Goal: Information Seeking & Learning: Learn about a topic

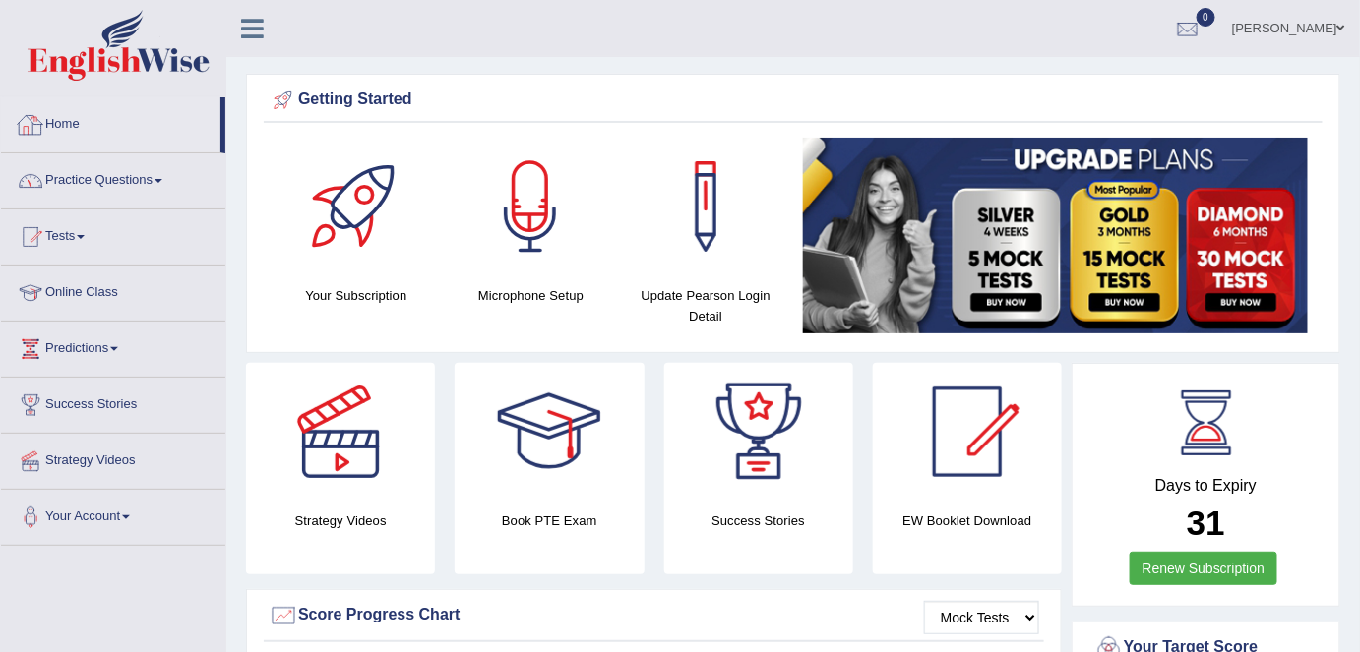
drag, startPoint x: 134, startPoint y: 177, endPoint x: 143, endPoint y: 285, distance: 108.6
click at [135, 177] on link "Practice Questions" at bounding box center [113, 178] width 224 height 49
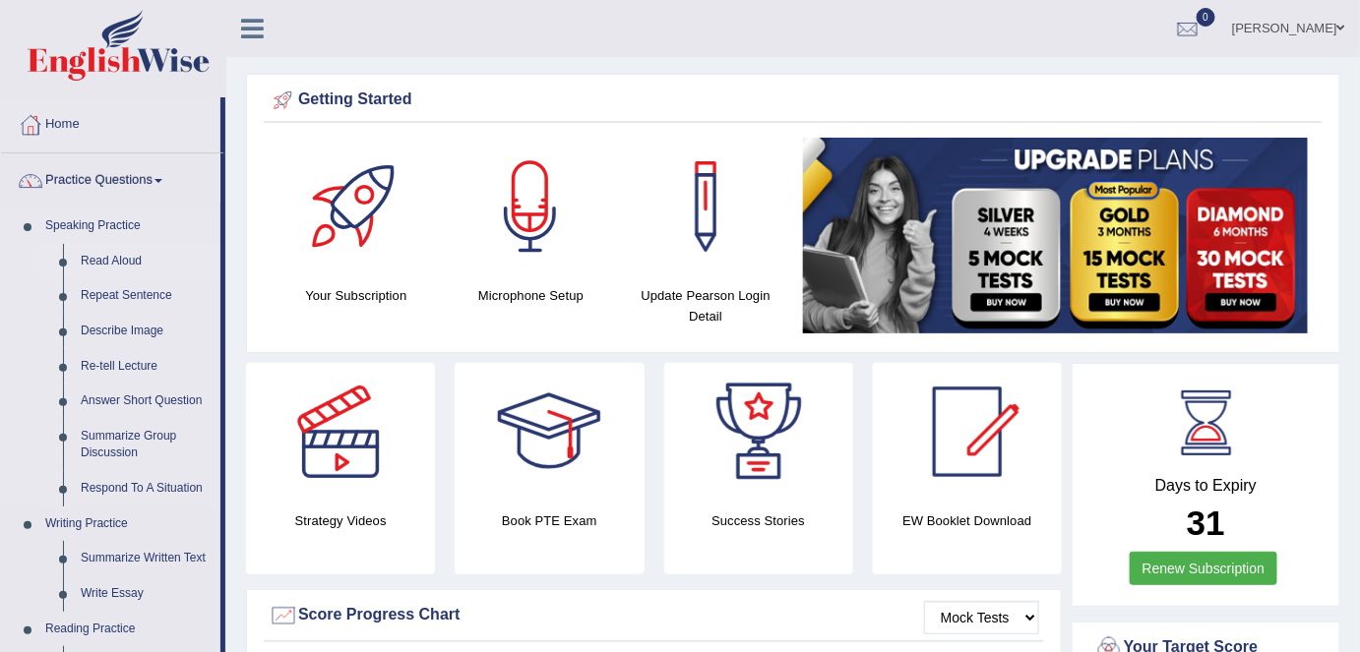
click at [131, 266] on link "Read Aloud" at bounding box center [146, 261] width 149 height 35
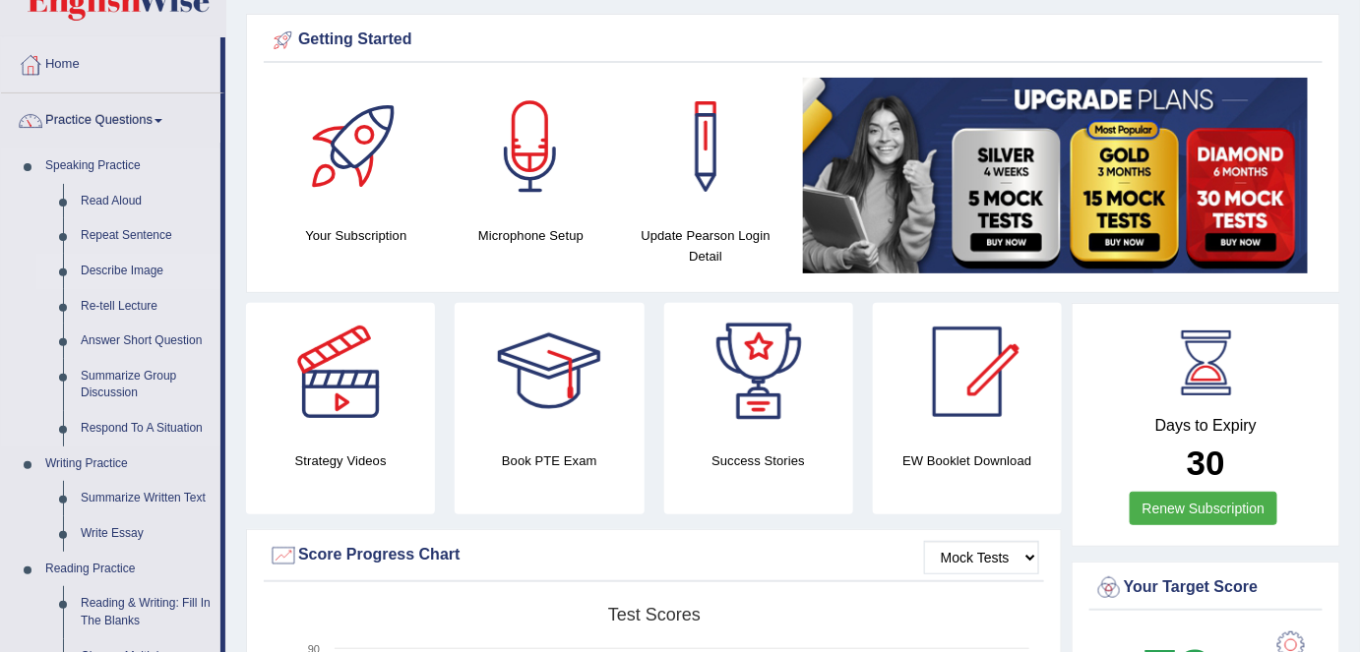
scroll to position [89, 0]
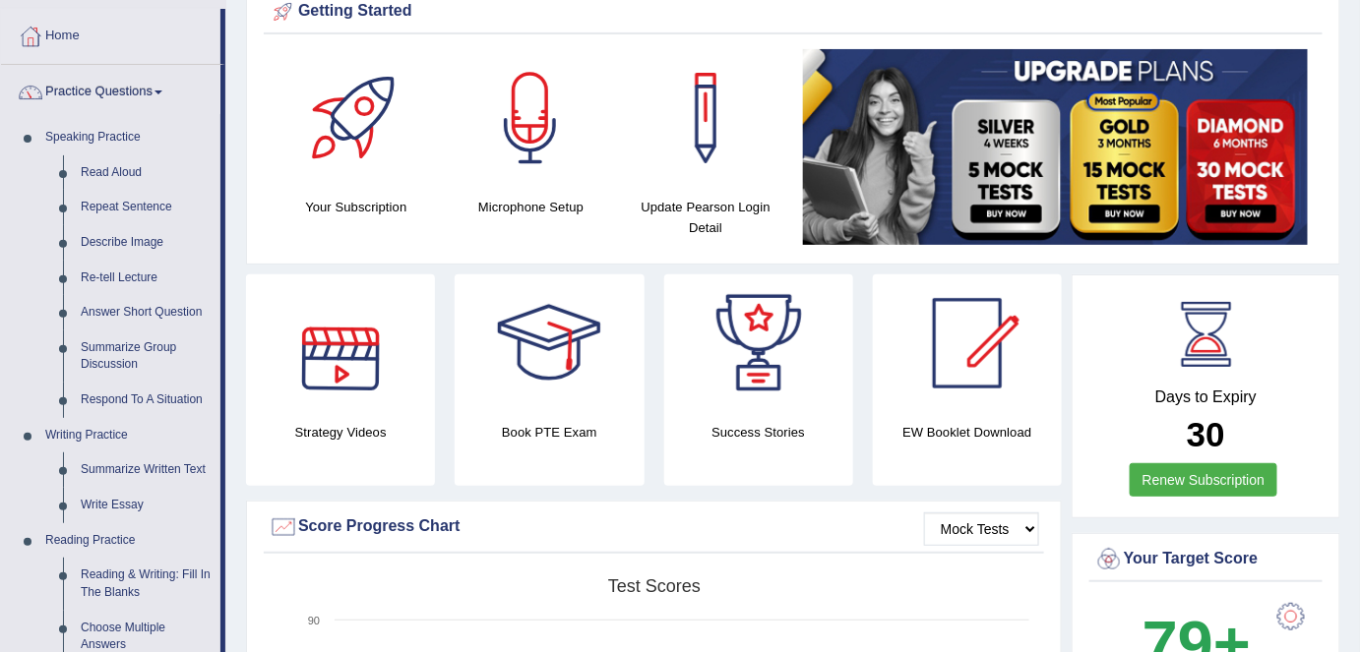
click at [124, 179] on link "Read Aloud" at bounding box center [146, 172] width 149 height 35
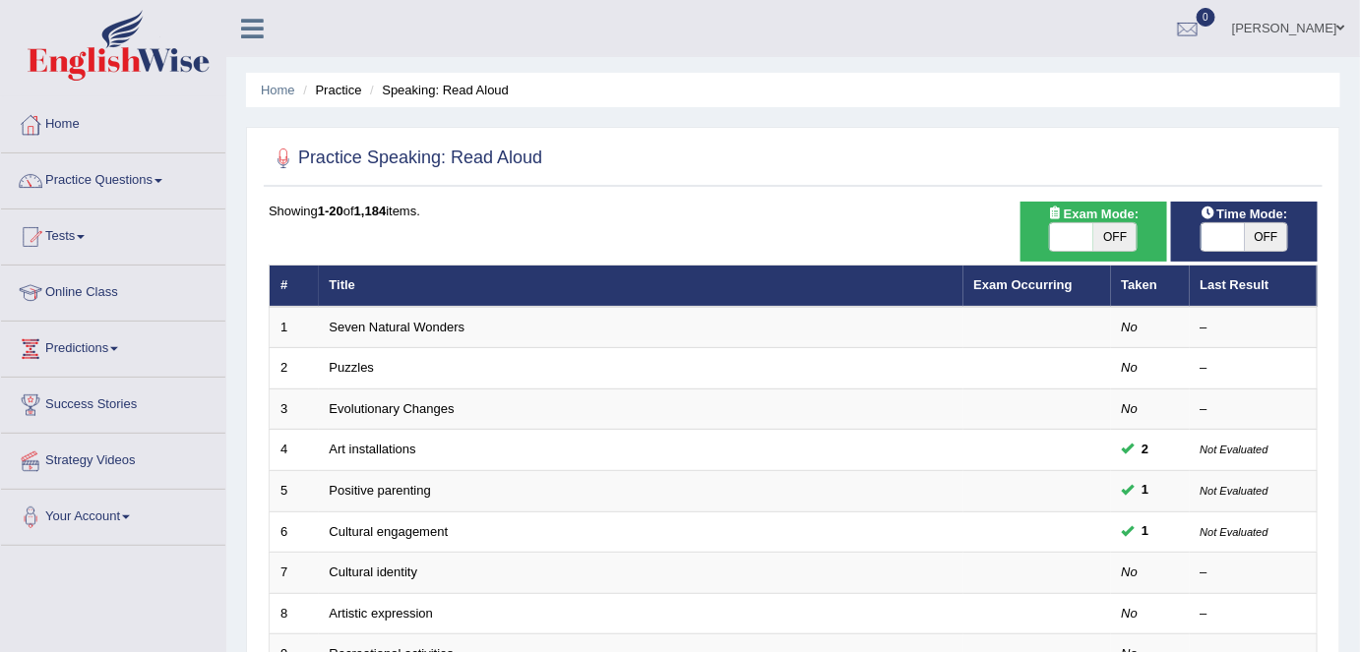
click at [1110, 239] on span "OFF" at bounding box center [1114, 237] width 43 height 28
checkbox input "true"
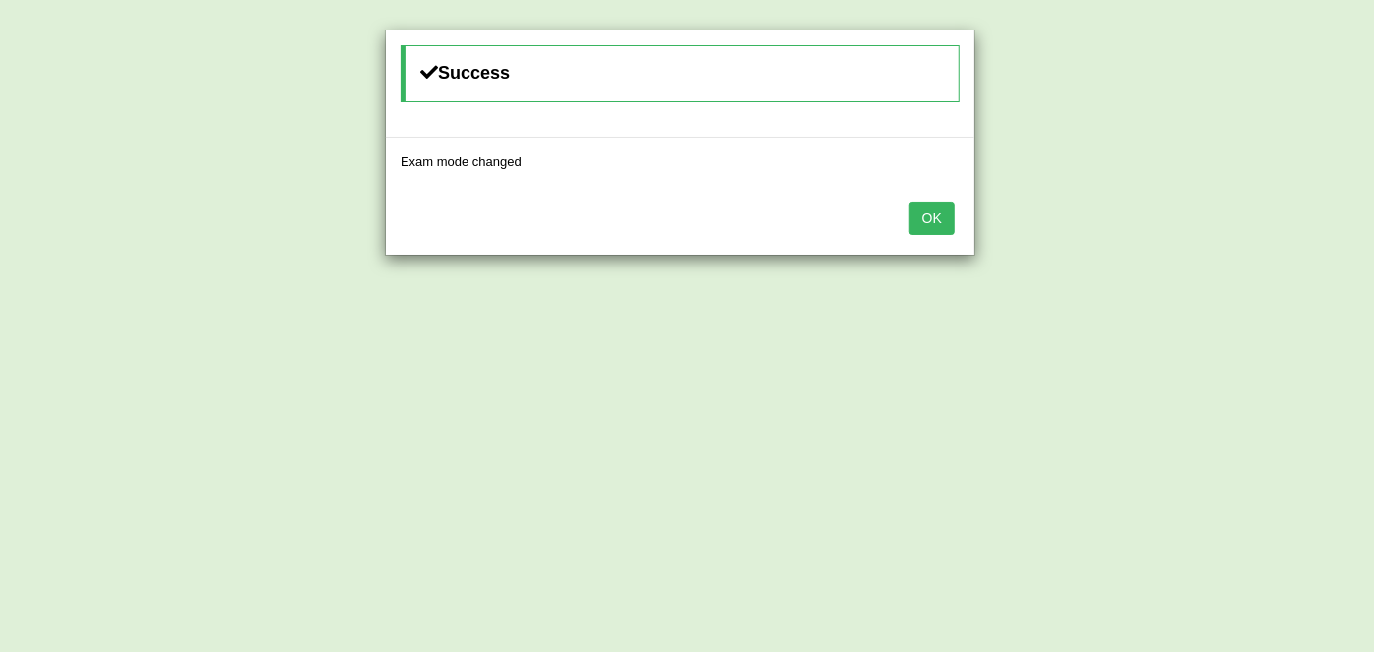
click at [932, 227] on button "OK" at bounding box center [931, 218] width 45 height 33
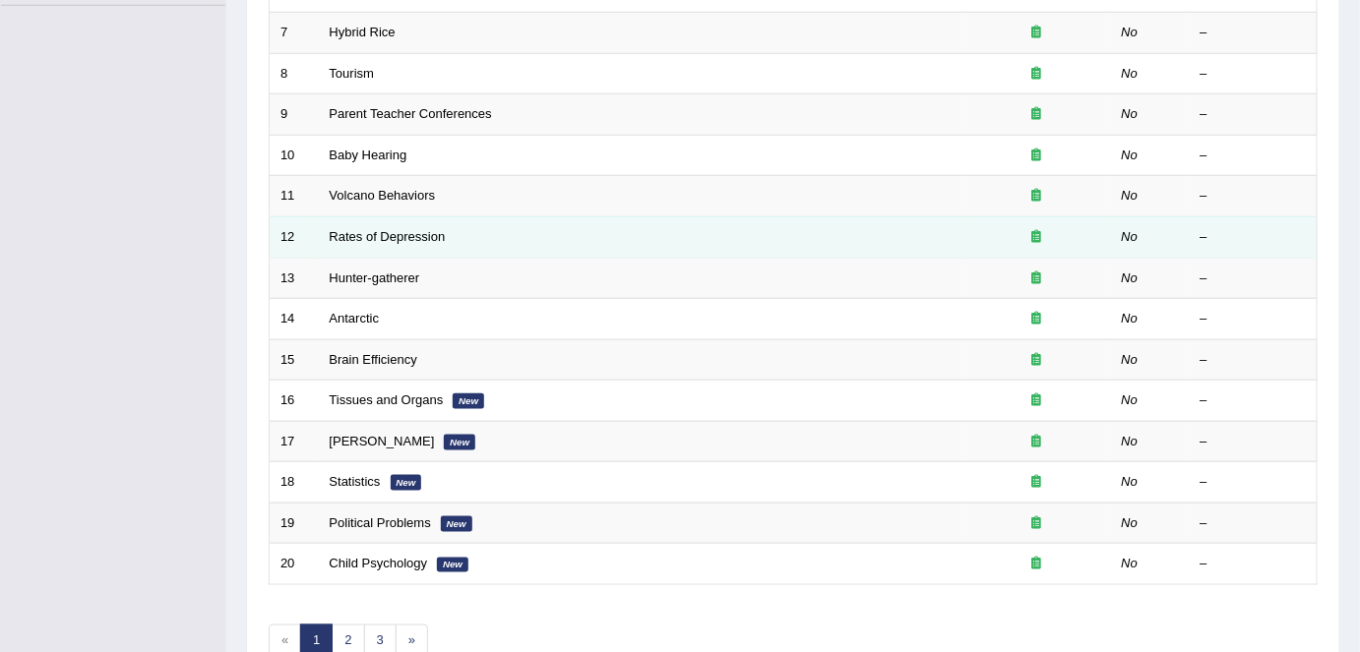
scroll to position [642, 0]
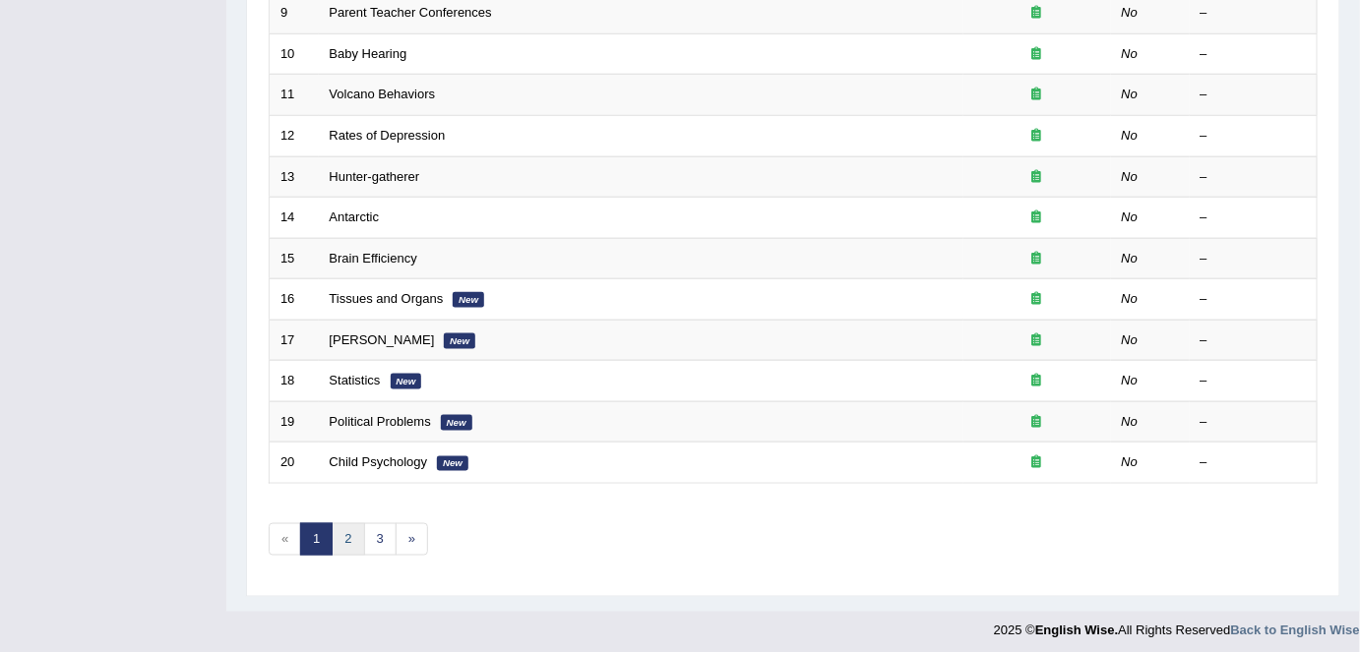
drag, startPoint x: 351, startPoint y: 537, endPoint x: 370, endPoint y: 507, distance: 35.8
click at [351, 537] on link "2" at bounding box center [348, 540] width 32 height 32
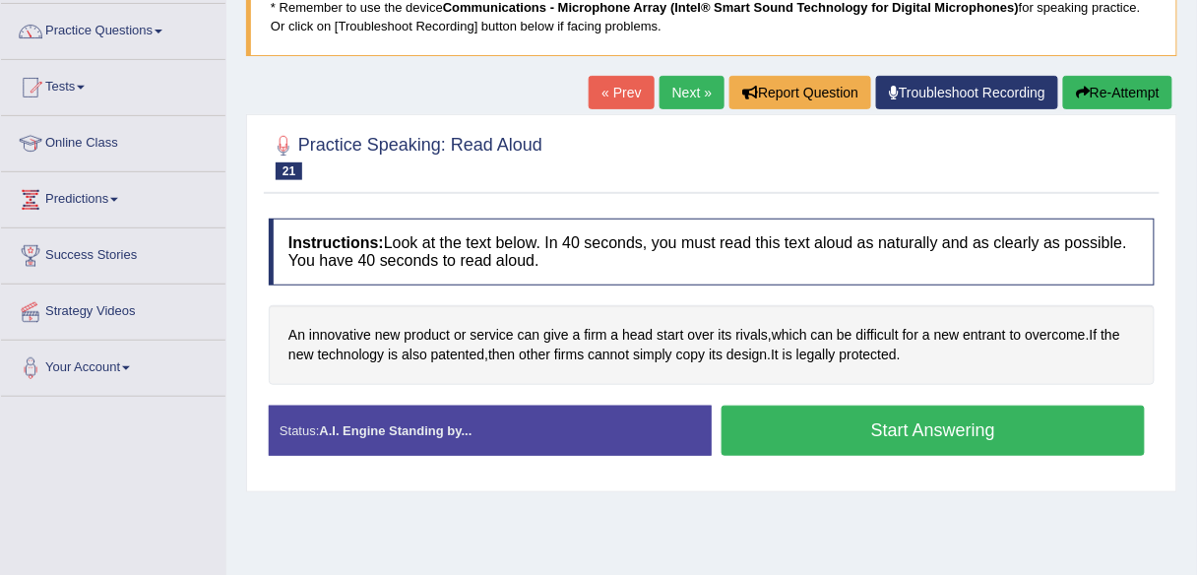
scroll to position [154, 0]
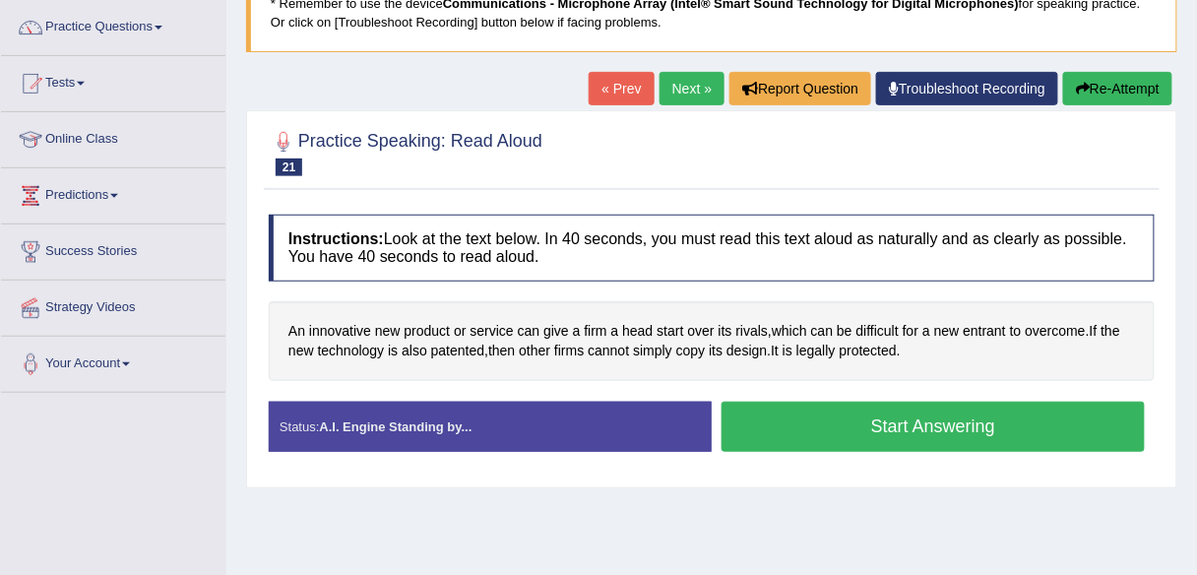
drag, startPoint x: 673, startPoint y: 93, endPoint x: 687, endPoint y: 123, distance: 33.5
click at [673, 93] on link "Next »" at bounding box center [691, 88] width 65 height 33
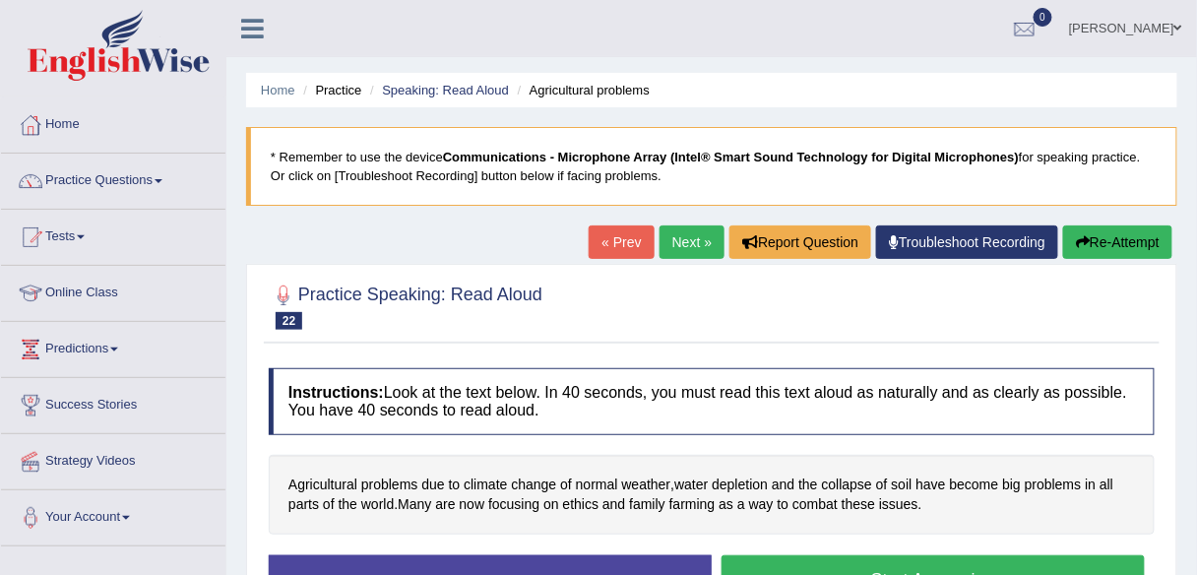
click at [675, 249] on link "Next »" at bounding box center [691, 241] width 65 height 33
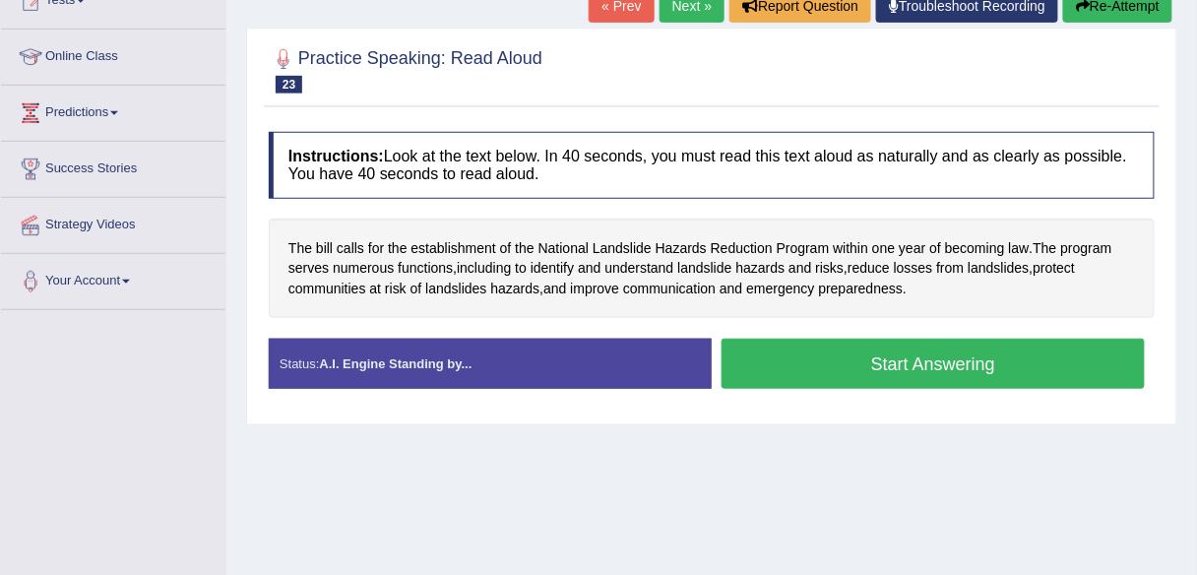
click at [689, 11] on link "Next »" at bounding box center [691, 5] width 65 height 33
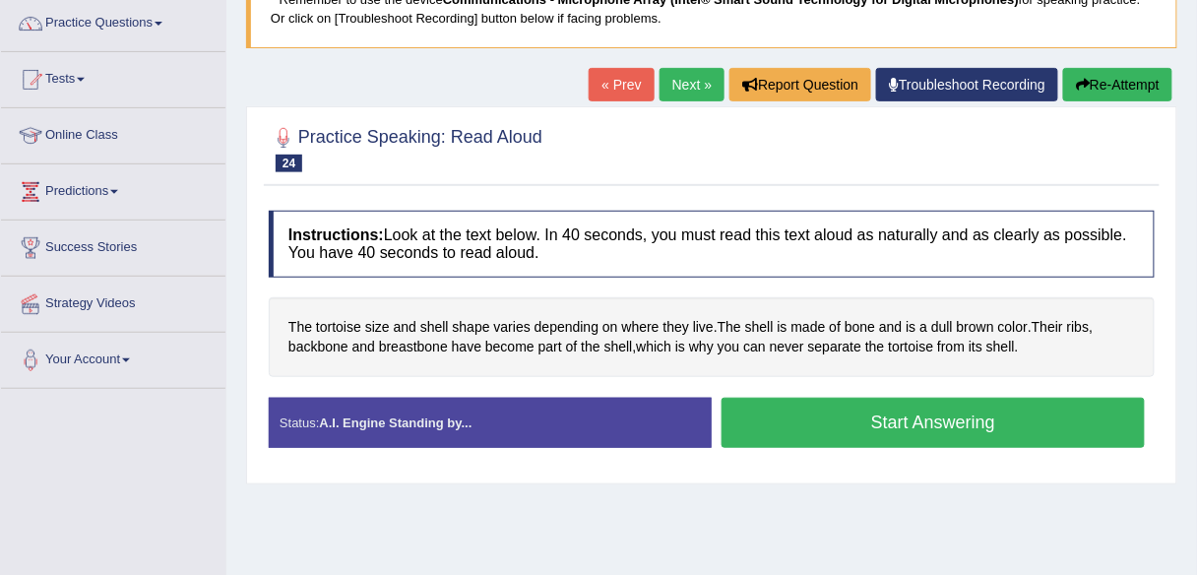
click at [681, 88] on link "Next »" at bounding box center [691, 84] width 65 height 33
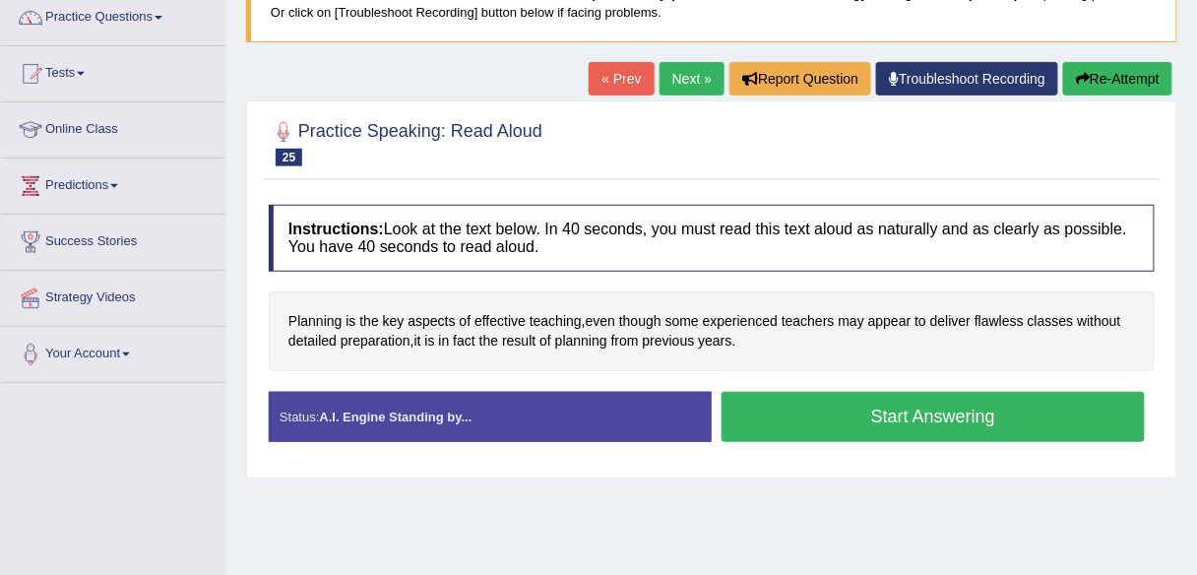
click at [688, 81] on link "Next »" at bounding box center [691, 78] width 65 height 33
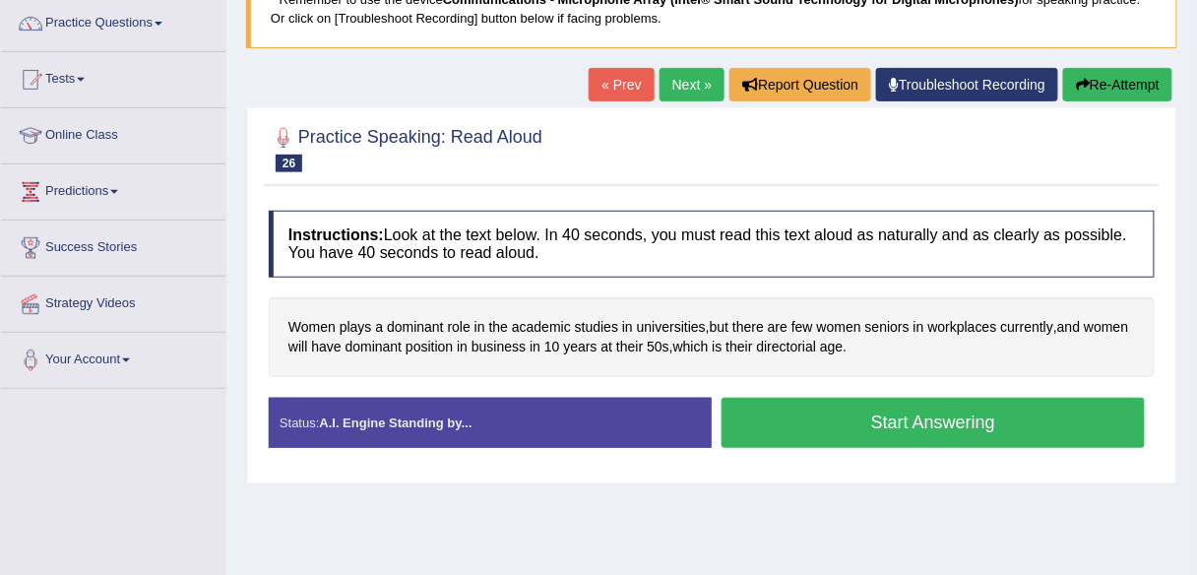
click at [670, 90] on link "Next »" at bounding box center [691, 84] width 65 height 33
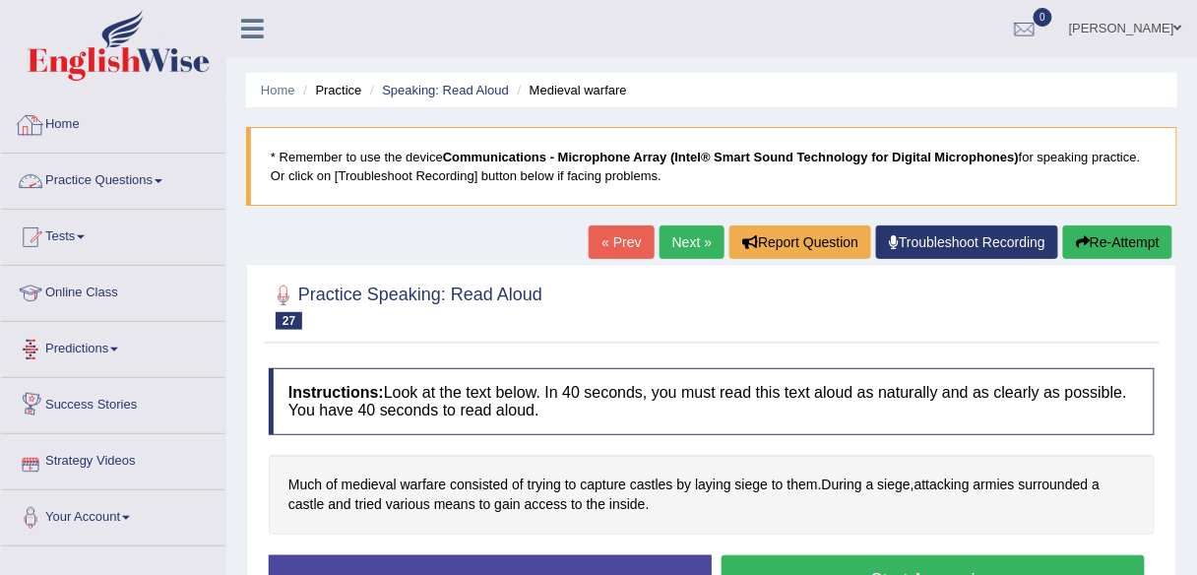
drag, startPoint x: 139, startPoint y: 186, endPoint x: 142, endPoint y: 198, distance: 12.2
click at [139, 186] on link "Practice Questions" at bounding box center [113, 178] width 224 height 49
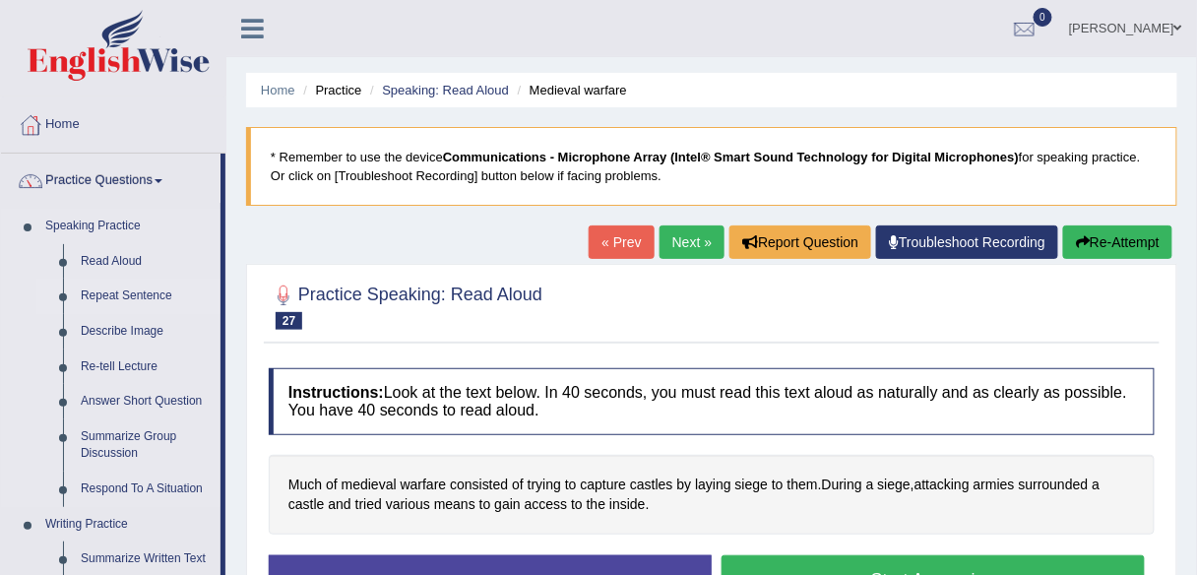
click at [127, 297] on link "Repeat Sentence" at bounding box center [146, 295] width 149 height 35
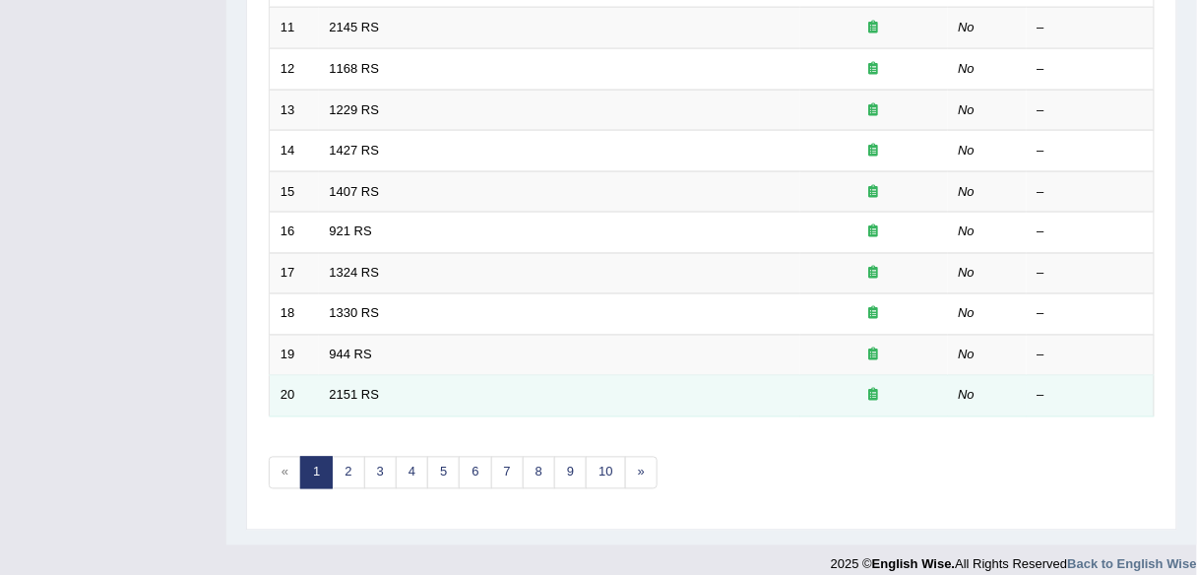
scroll to position [719, 0]
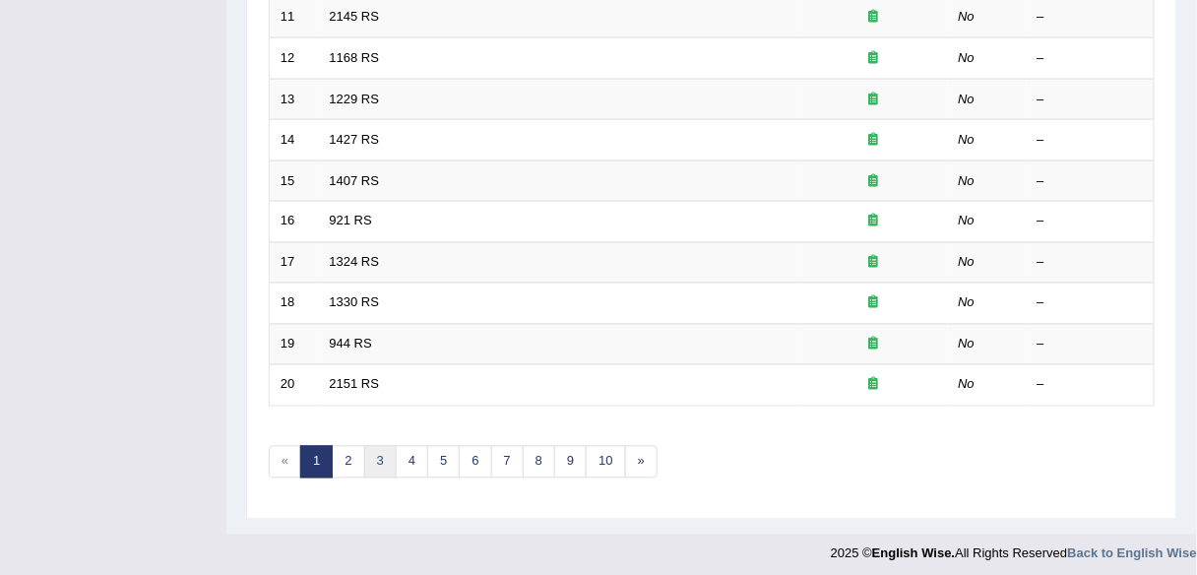
click at [372, 462] on link "3" at bounding box center [380, 462] width 32 height 32
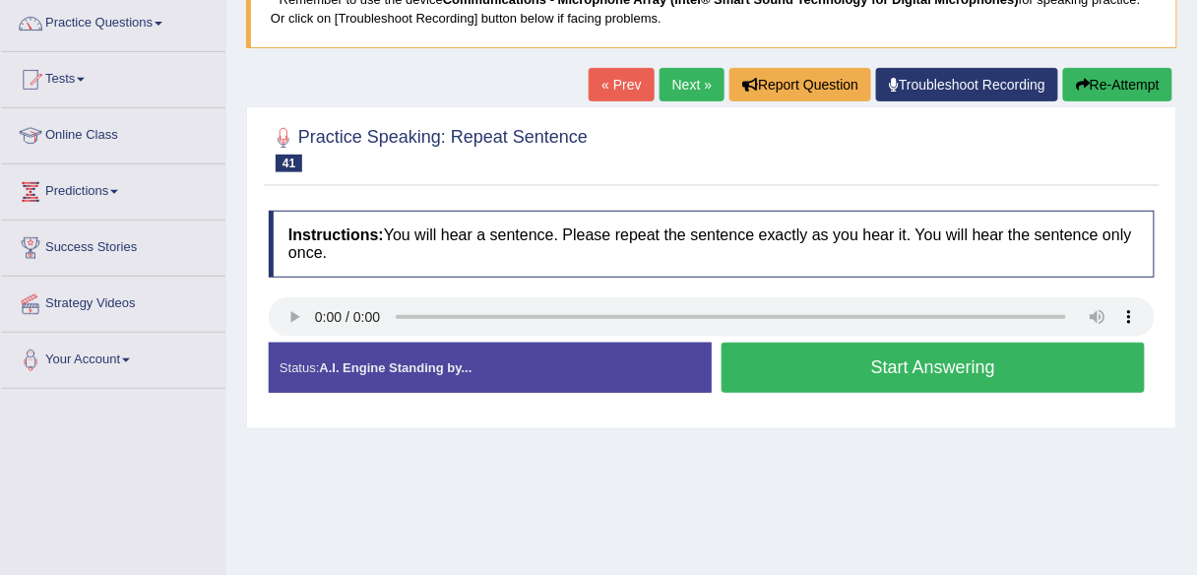
click at [774, 381] on button "Start Answering" at bounding box center [932, 367] width 423 height 50
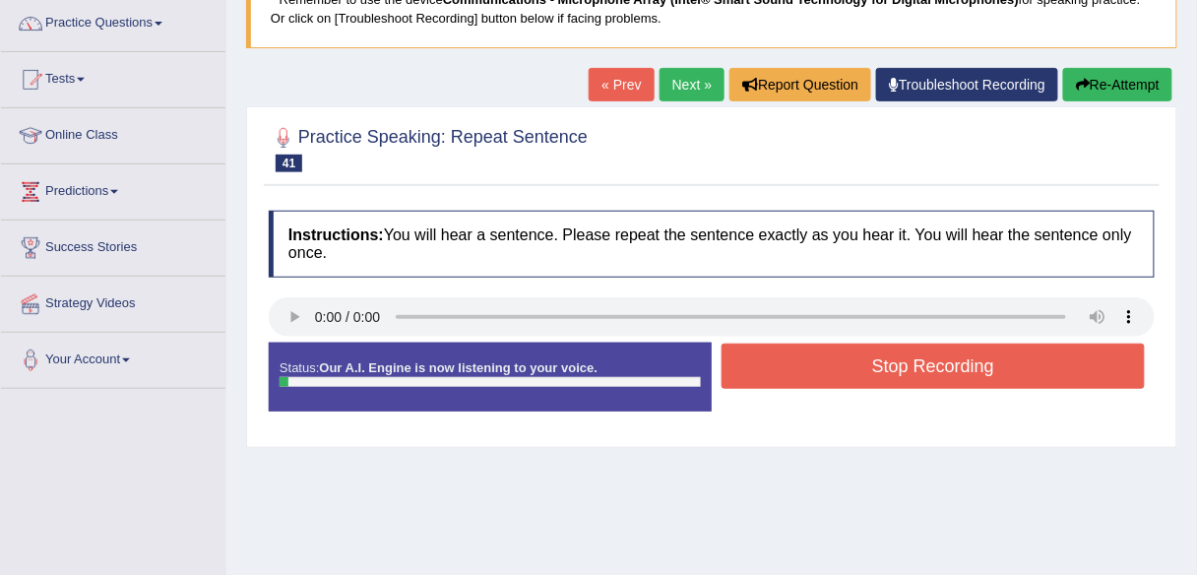
click at [774, 381] on button "Stop Recording" at bounding box center [932, 365] width 423 height 45
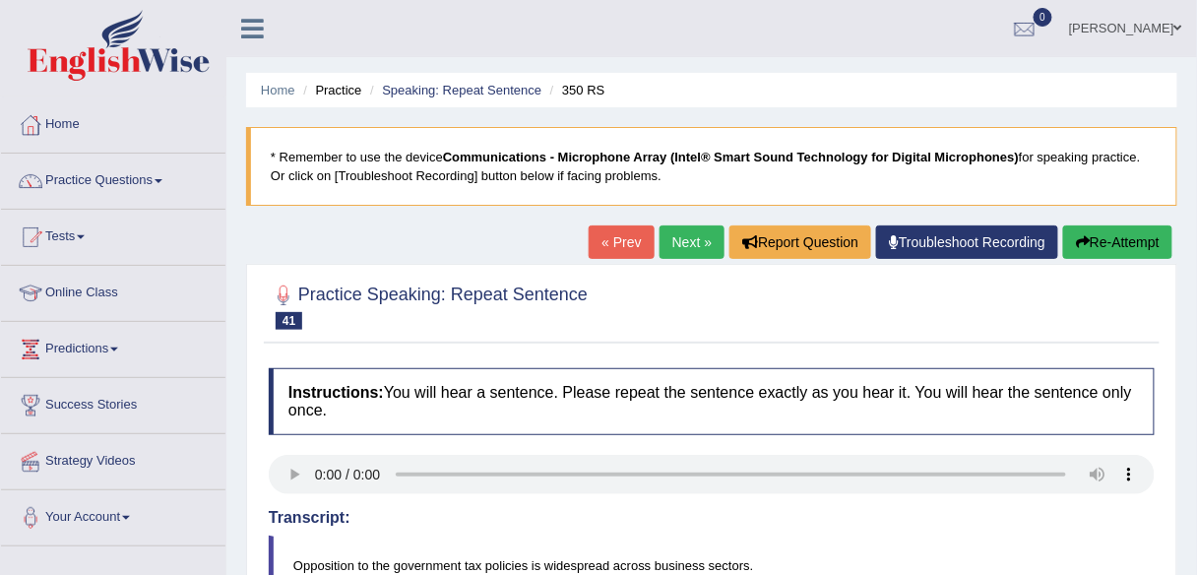
click at [1102, 235] on button "Re-Attempt" at bounding box center [1117, 241] width 109 height 33
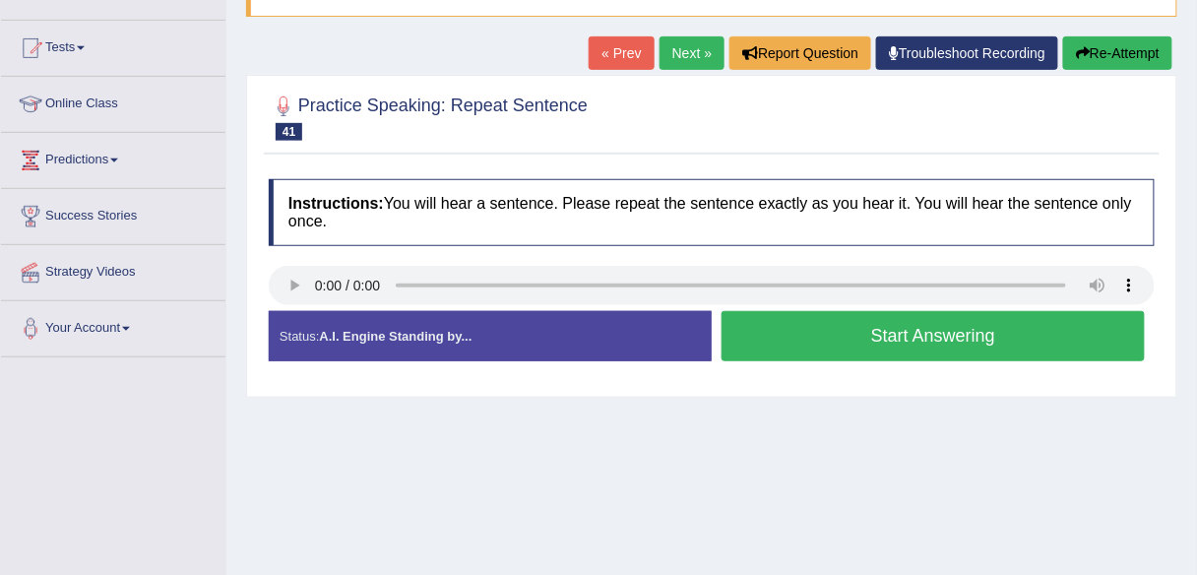
scroll to position [236, 0]
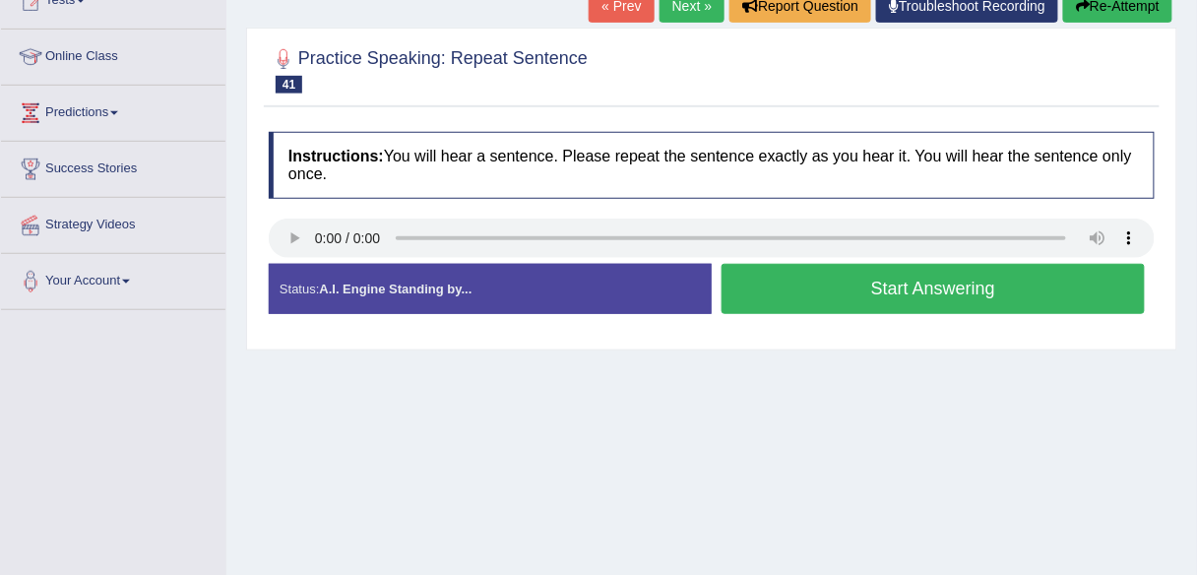
click at [792, 300] on button "Start Answering" at bounding box center [932, 289] width 423 height 50
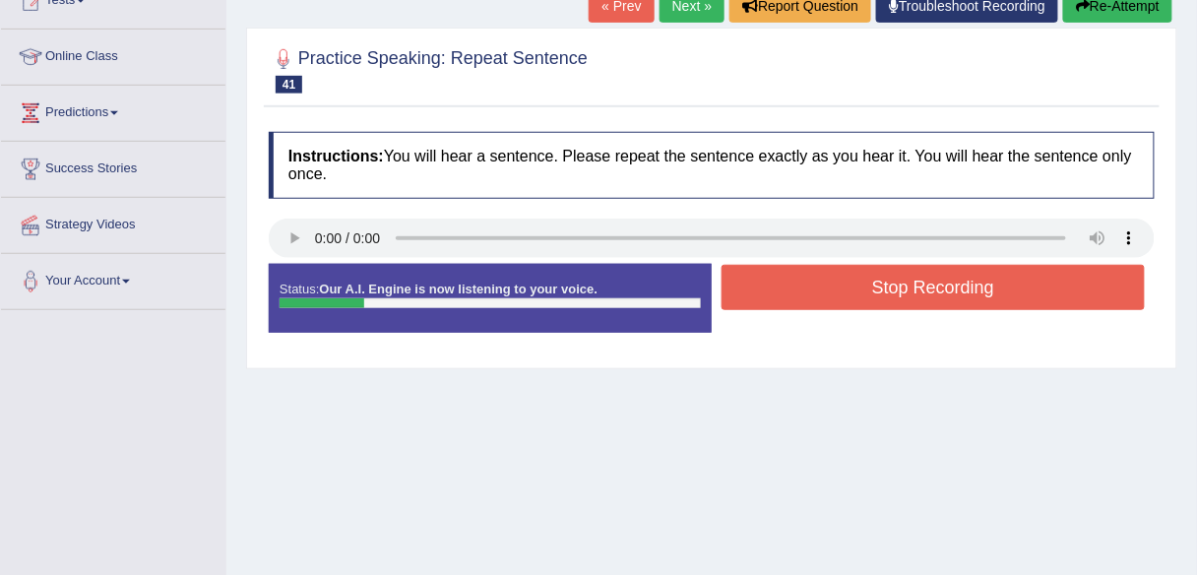
click at [814, 294] on button "Stop Recording" at bounding box center [932, 287] width 423 height 45
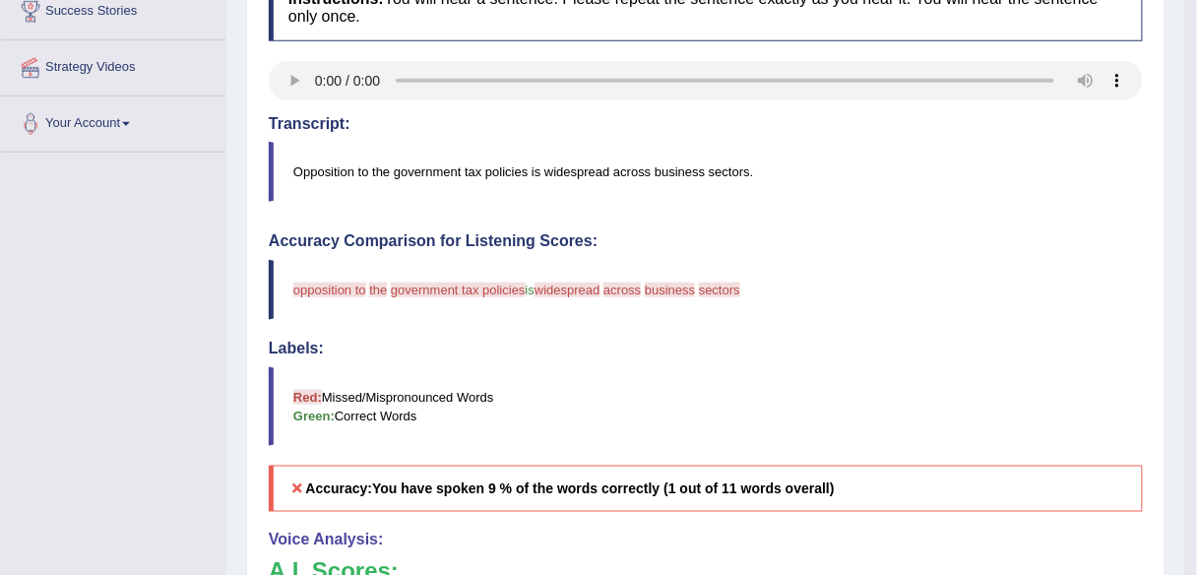
scroll to position [0, 0]
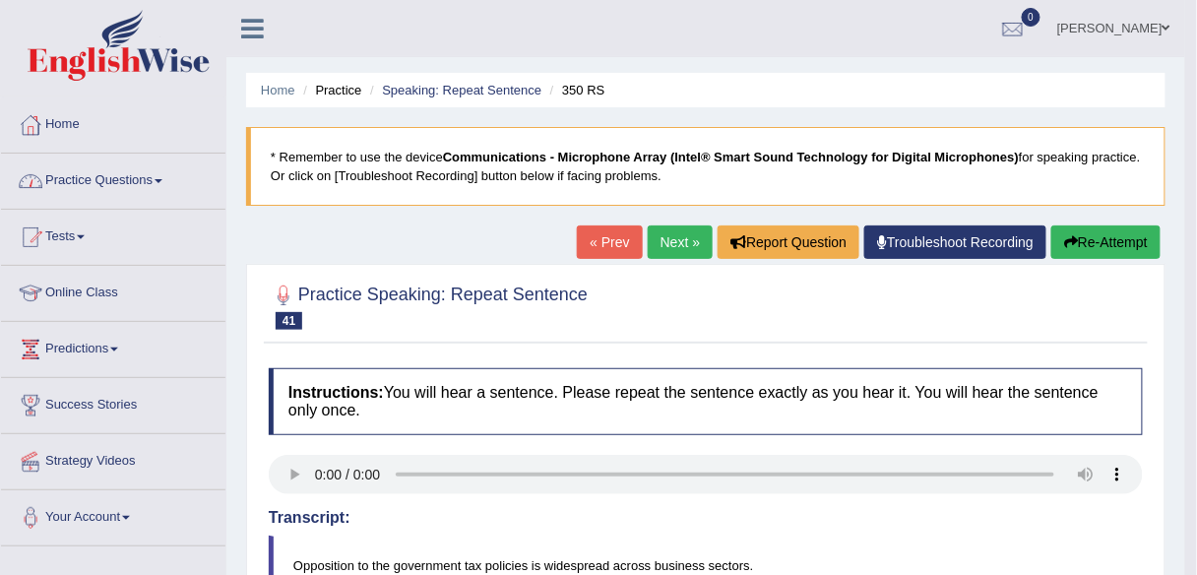
drag, startPoint x: 152, startPoint y: 179, endPoint x: 177, endPoint y: 290, distance: 114.1
click at [152, 180] on link "Practice Questions" at bounding box center [113, 178] width 224 height 49
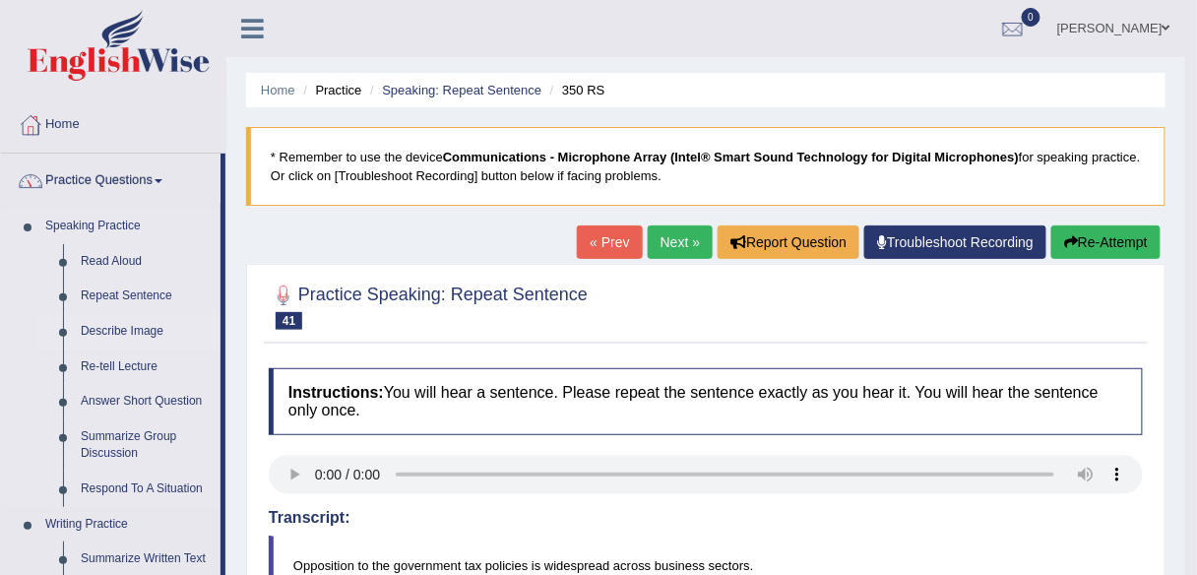
drag, startPoint x: 149, startPoint y: 322, endPoint x: 155, endPoint y: 340, distance: 19.0
click at [149, 324] on link "Describe Image" at bounding box center [146, 331] width 149 height 35
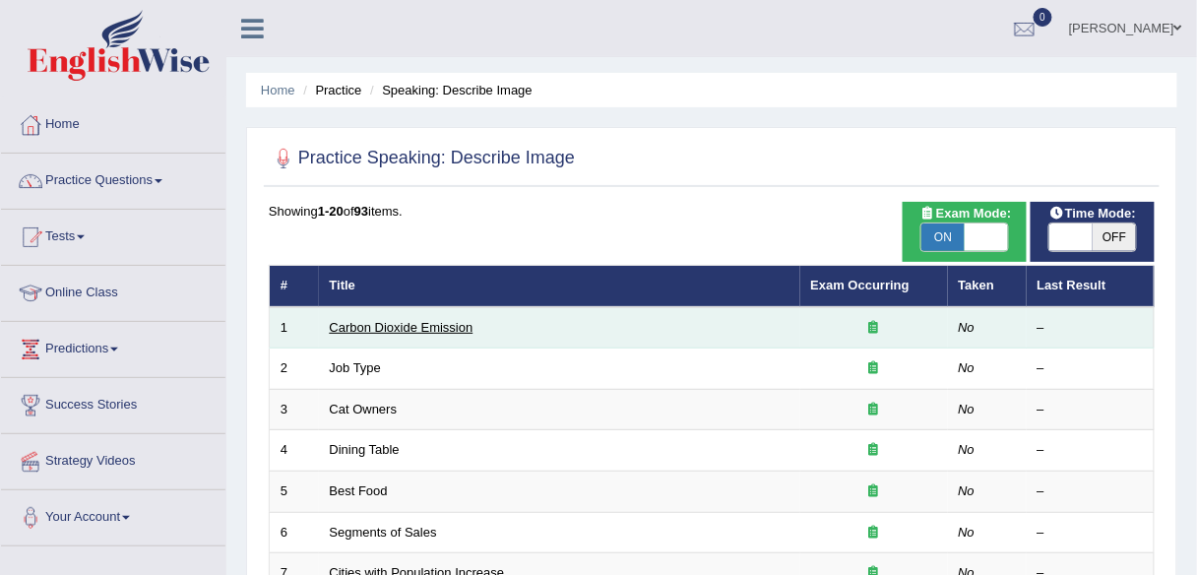
drag, startPoint x: 438, startPoint y: 321, endPoint x: 453, endPoint y: 322, distance: 14.8
click at [437, 321] on link "Carbon Dioxide Emission" at bounding box center [402, 327] width 144 height 15
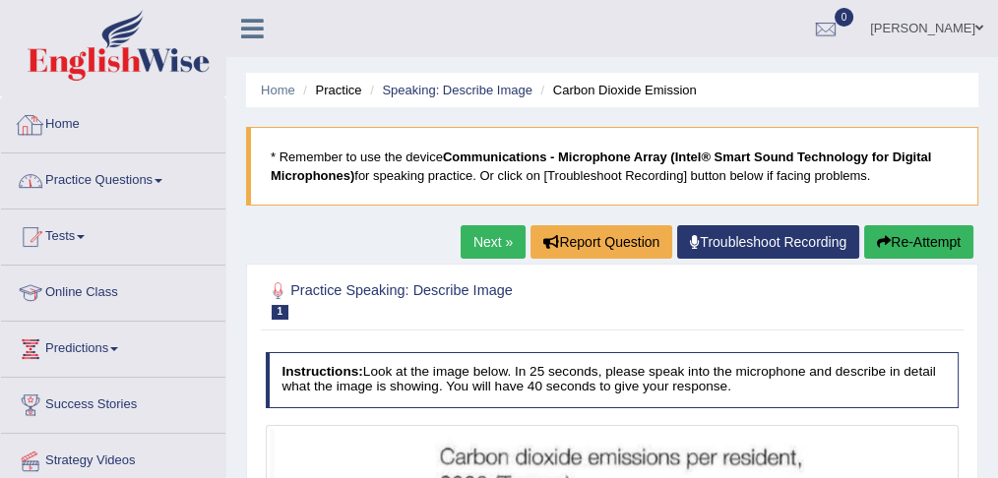
click at [120, 186] on link "Practice Questions" at bounding box center [113, 178] width 224 height 49
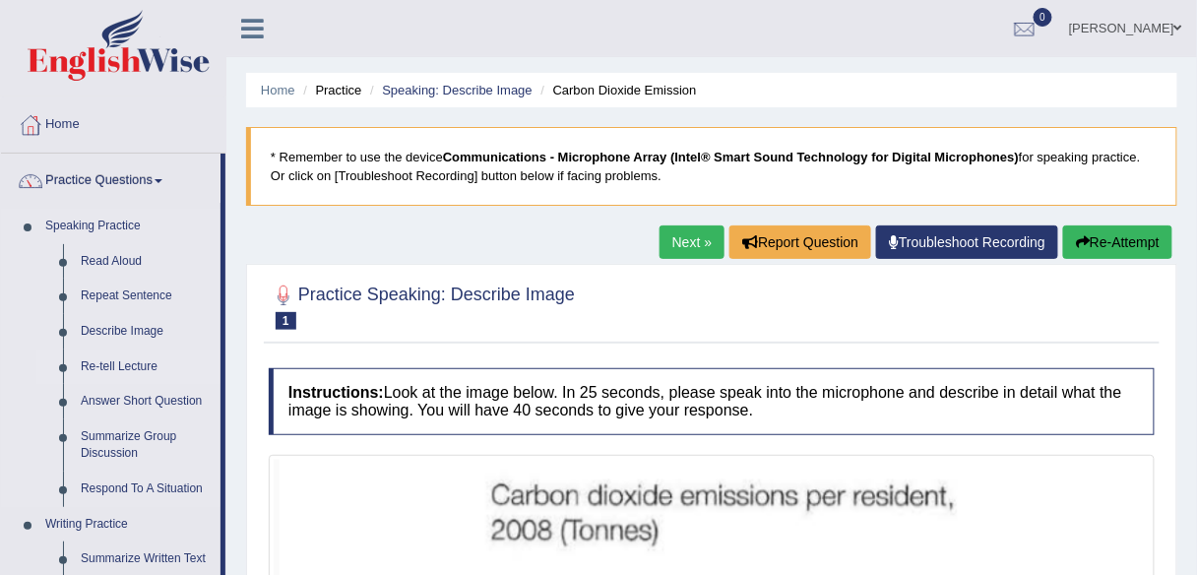
click at [133, 371] on link "Re-tell Lecture" at bounding box center [146, 366] width 149 height 35
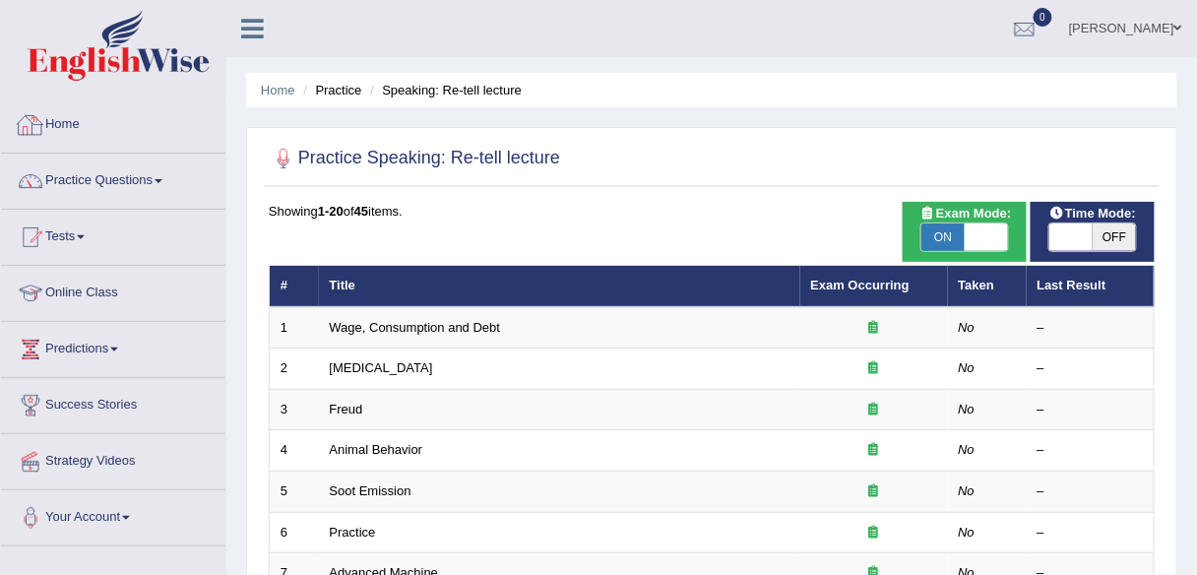
drag, startPoint x: 113, startPoint y: 125, endPoint x: 228, endPoint y: 120, distance: 115.2
click at [113, 125] on link "Home" at bounding box center [113, 121] width 224 height 49
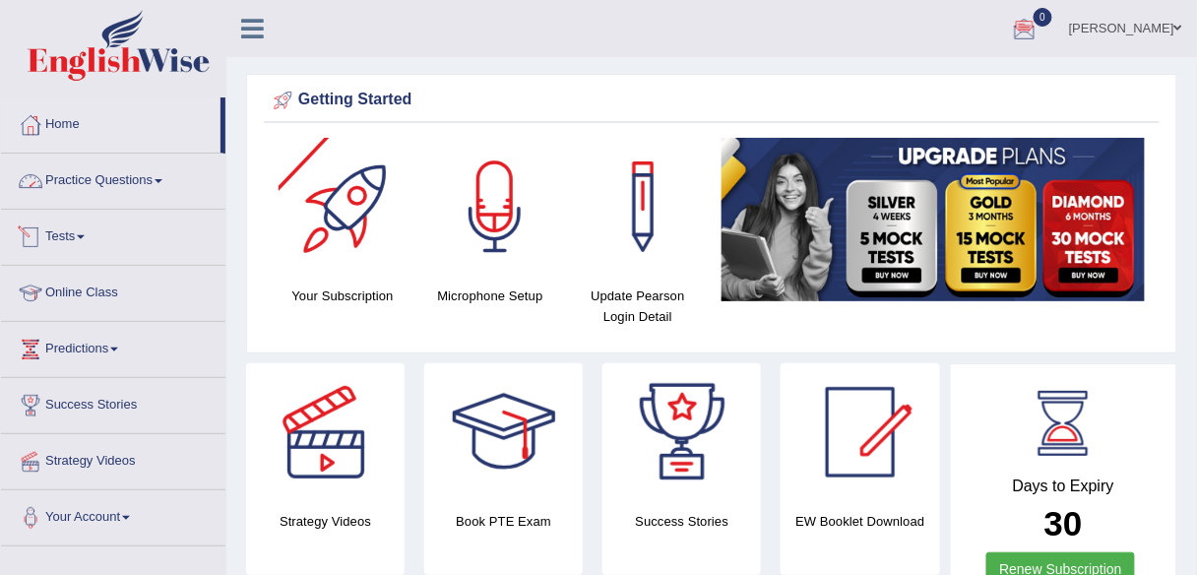
drag, startPoint x: 154, startPoint y: 172, endPoint x: 138, endPoint y: 320, distance: 148.4
click at [154, 172] on link "Practice Questions" at bounding box center [113, 178] width 224 height 49
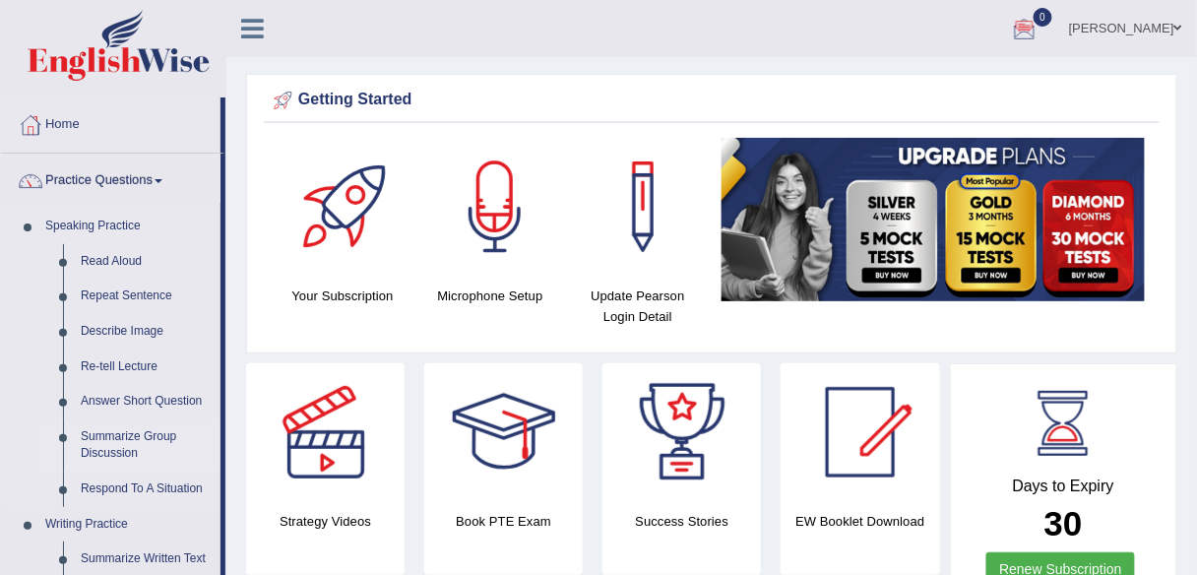
click at [128, 446] on link "Summarize Group Discussion" at bounding box center [146, 445] width 149 height 52
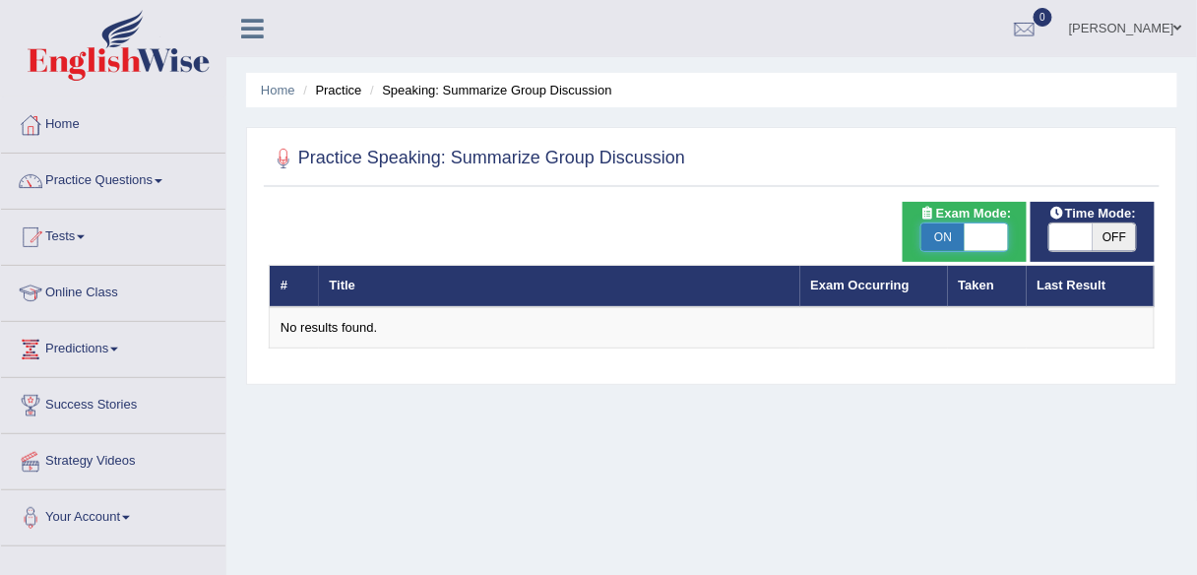
click at [986, 245] on span at bounding box center [985, 237] width 43 height 28
checkbox input "false"
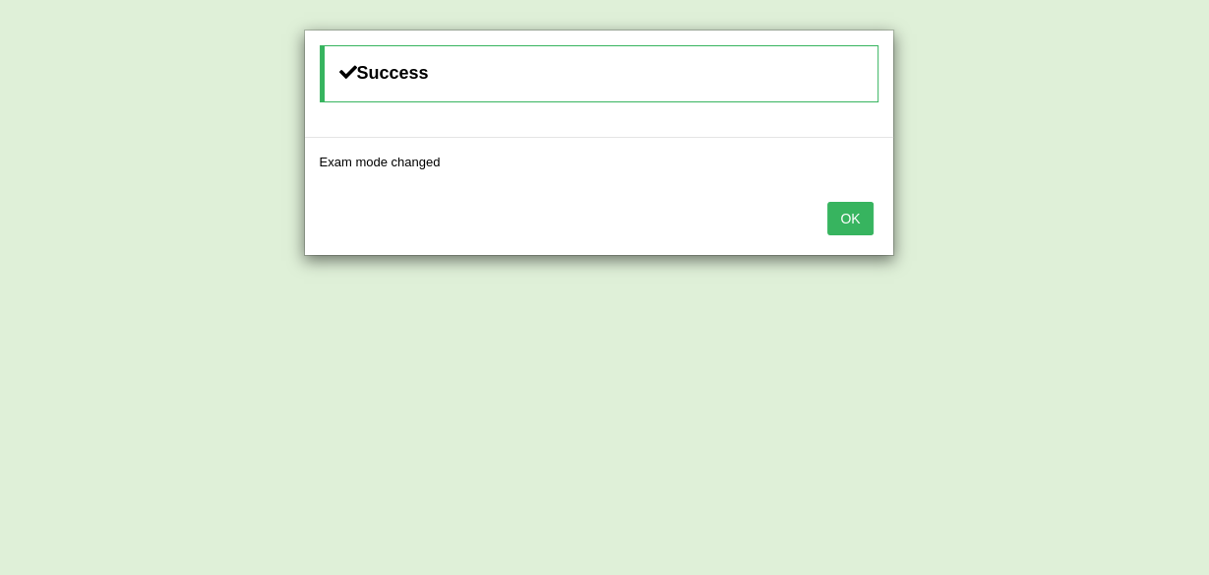
click at [850, 216] on button "OK" at bounding box center [850, 218] width 45 height 33
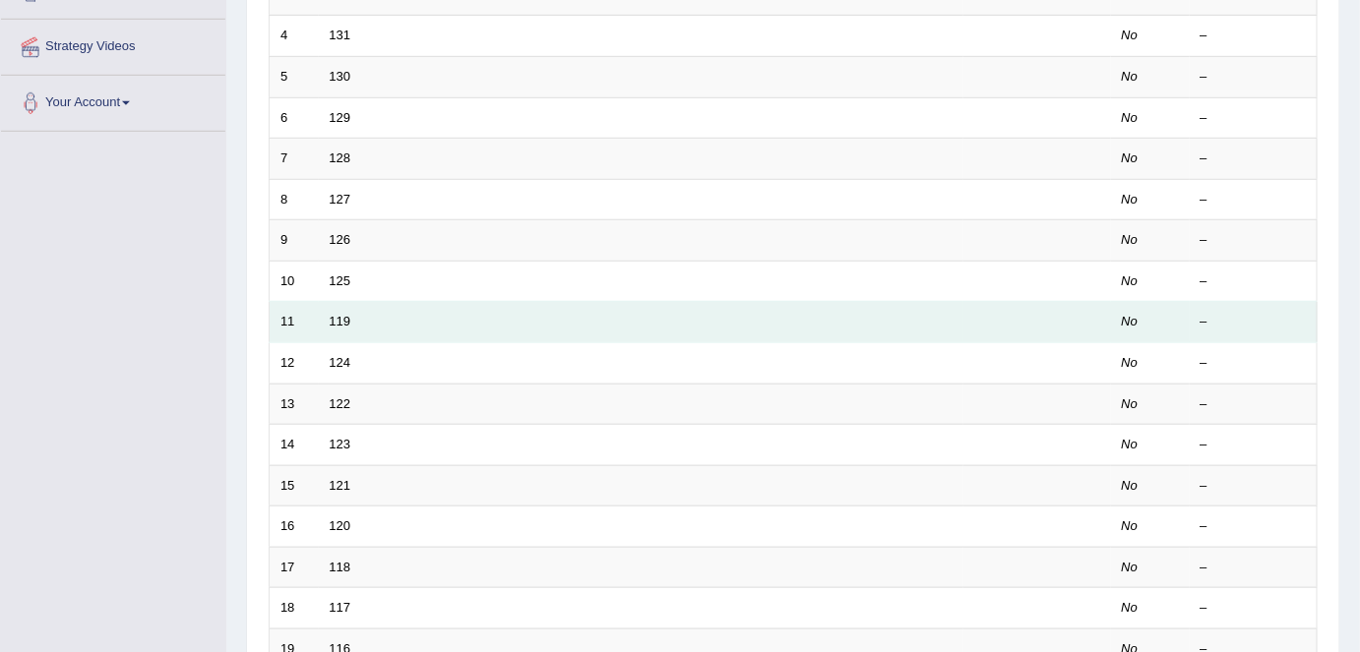
scroll to position [642, 0]
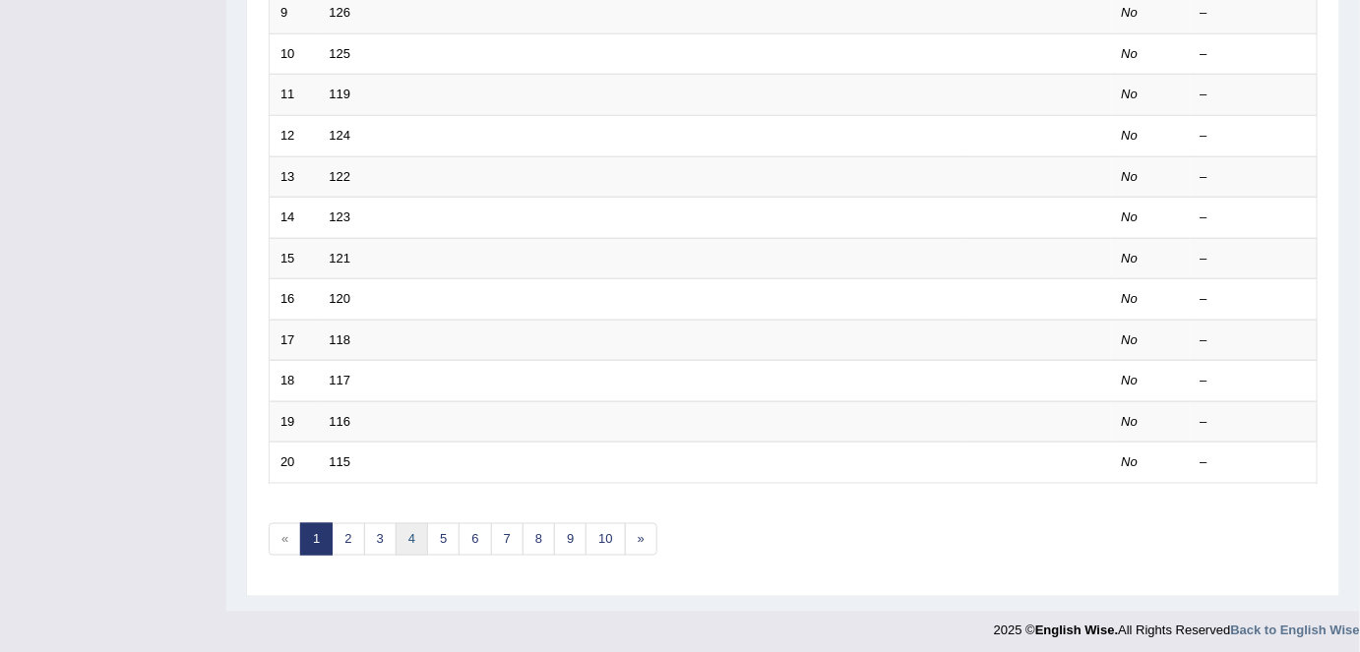
click at [408, 538] on link "4" at bounding box center [412, 540] width 32 height 32
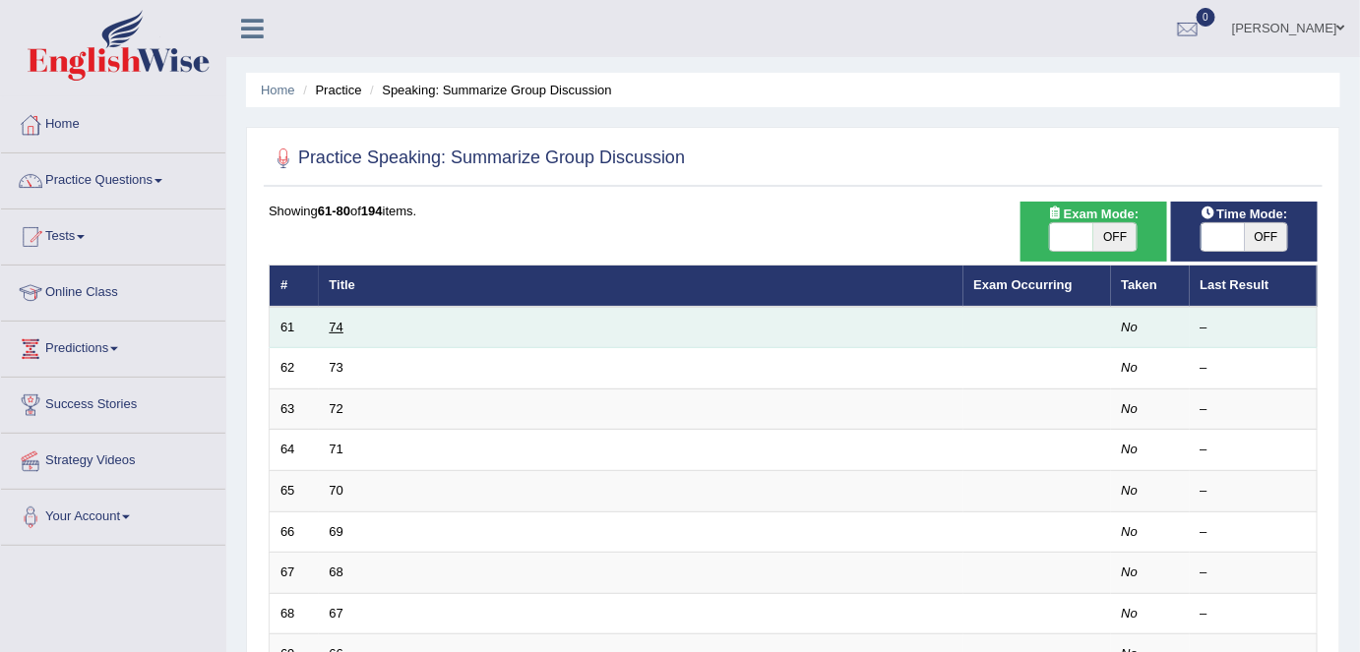
click at [340, 326] on link "74" at bounding box center [337, 327] width 14 height 15
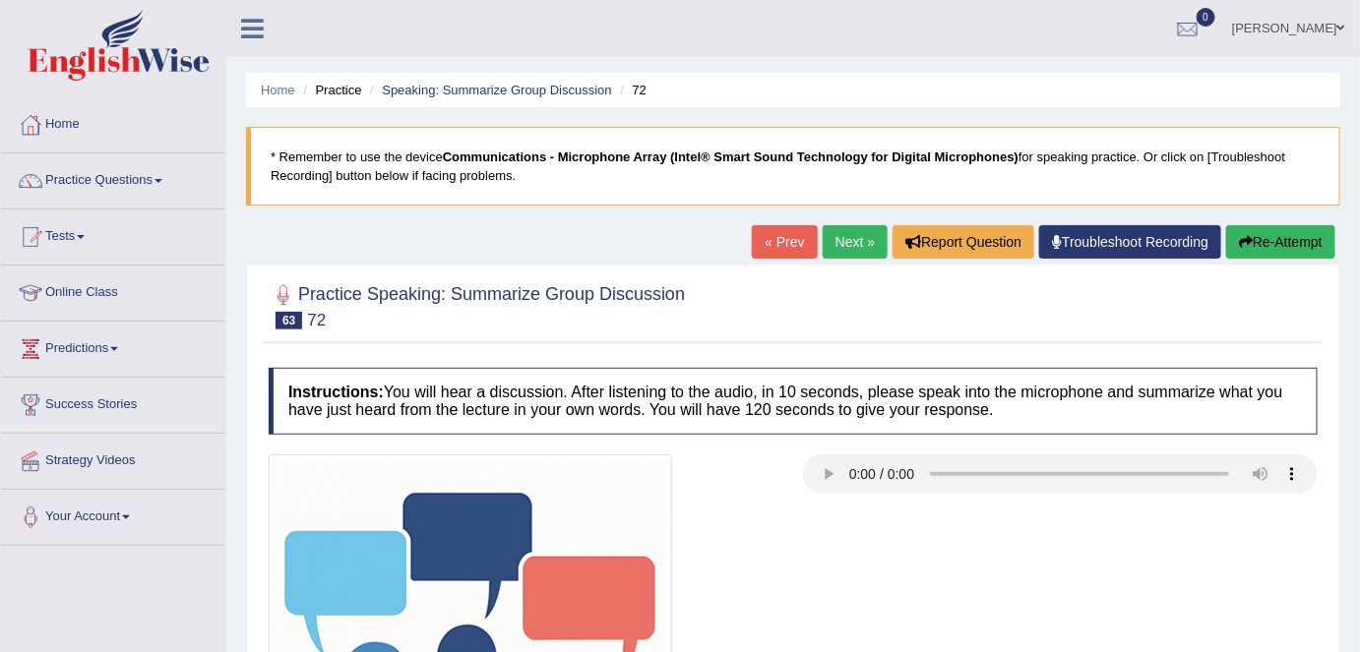
click at [832, 253] on link "Next »" at bounding box center [855, 241] width 65 height 33
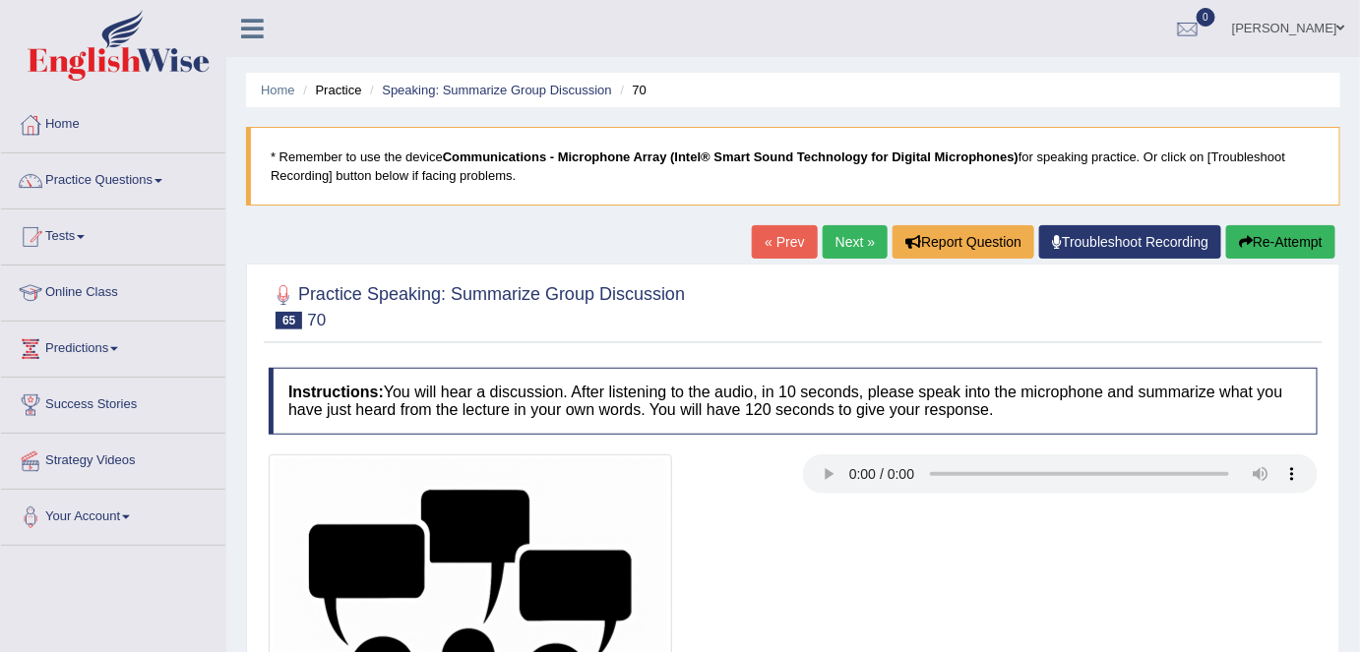
click at [841, 250] on link "Next »" at bounding box center [855, 241] width 65 height 33
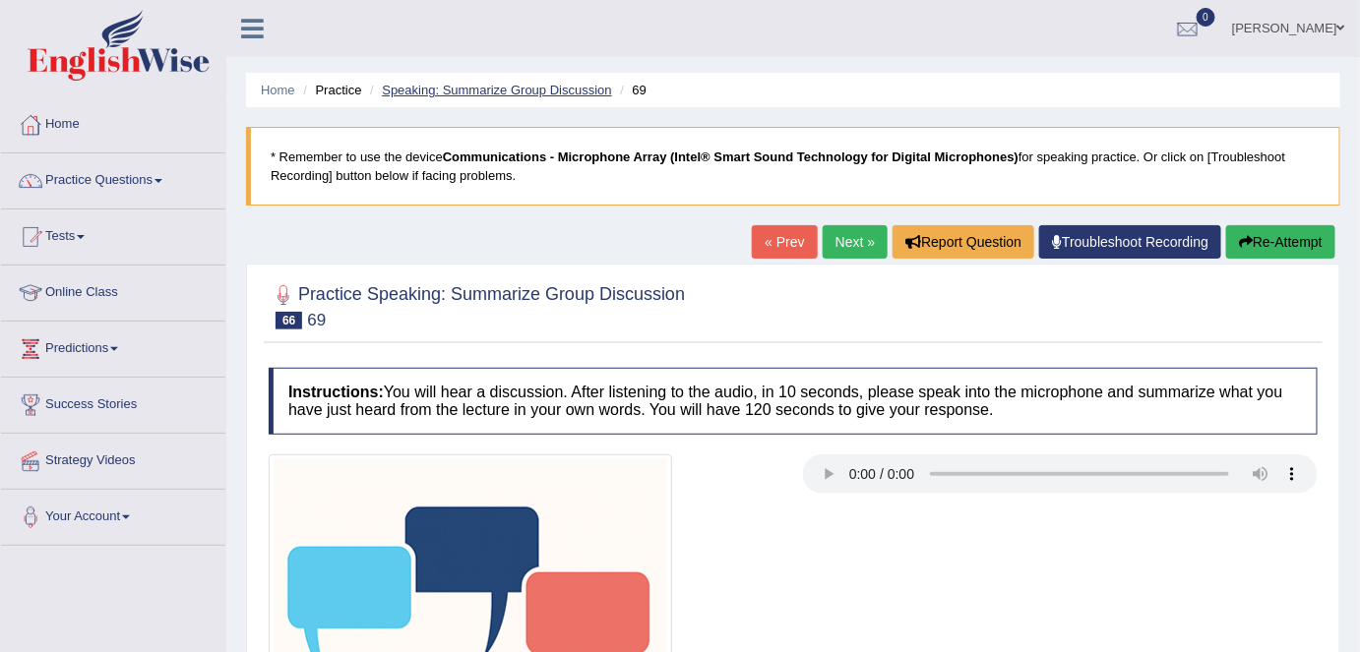
click at [567, 94] on link "Speaking: Summarize Group Discussion" at bounding box center [496, 90] width 229 height 15
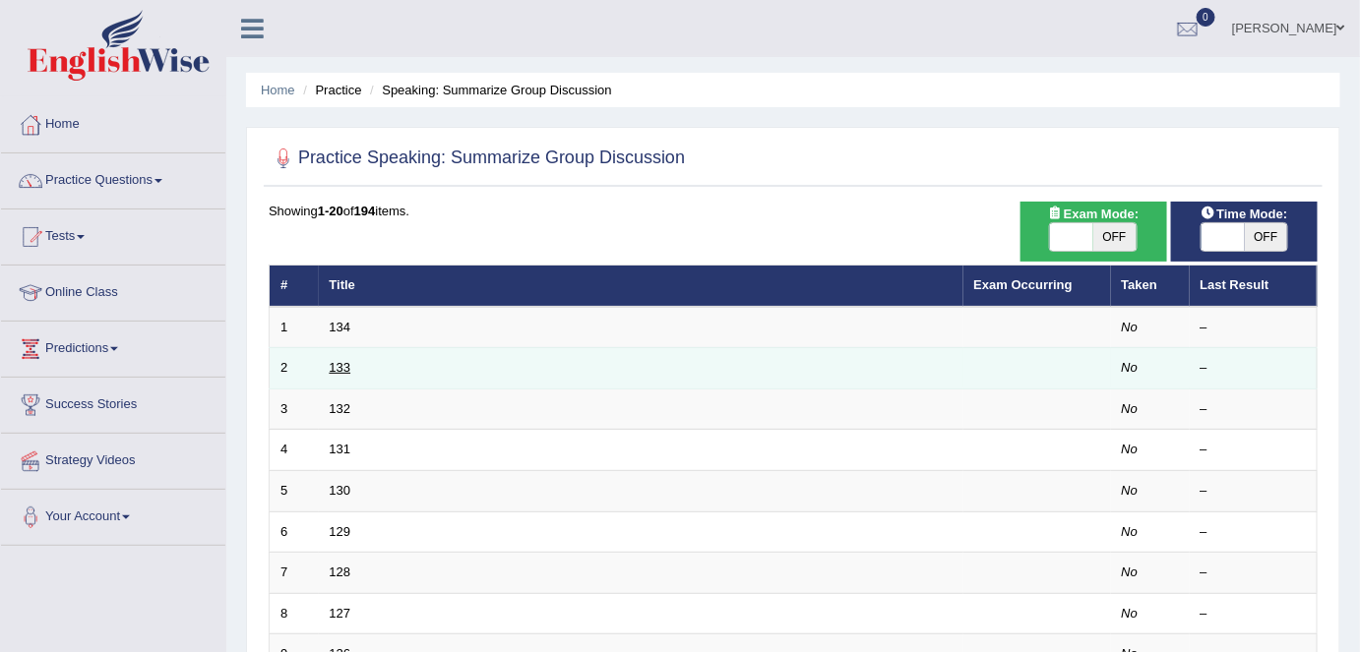
drag, startPoint x: 0, startPoint y: 0, endPoint x: 334, endPoint y: 367, distance: 496.0
click at [334, 367] on link "133" at bounding box center [341, 367] width 22 height 15
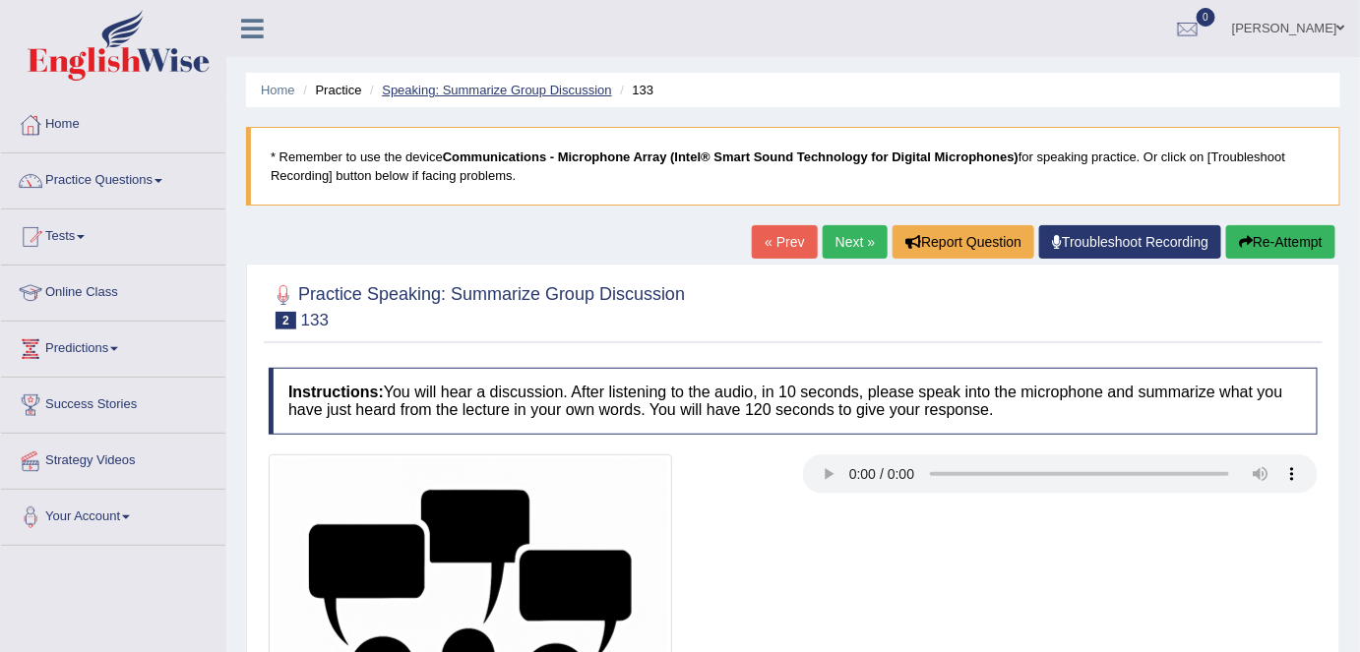
drag, startPoint x: 579, startPoint y: 101, endPoint x: 578, endPoint y: 86, distance: 15.8
click at [579, 101] on ul "Home Practice Speaking: Summarize Group Discussion 133" at bounding box center [793, 90] width 1094 height 34
drag, startPoint x: 578, startPoint y: 86, endPoint x: 581, endPoint y: 75, distance: 11.2
click at [578, 86] on link "Speaking: Summarize Group Discussion" at bounding box center [496, 90] width 229 height 15
click at [581, 92] on link "Speaking: Summarize Group Discussion" at bounding box center [496, 90] width 229 height 15
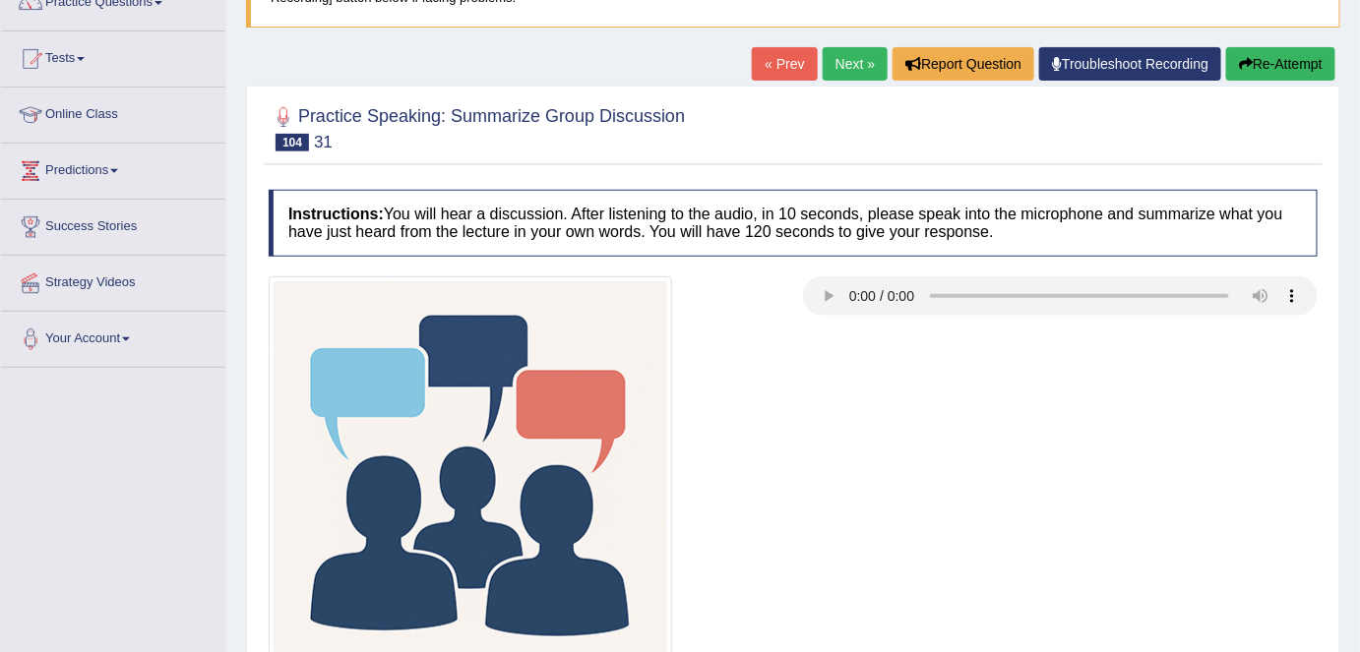
drag, startPoint x: 839, startPoint y: 66, endPoint x: 847, endPoint y: 286, distance: 220.6
click at [839, 65] on link "Next »" at bounding box center [855, 63] width 65 height 33
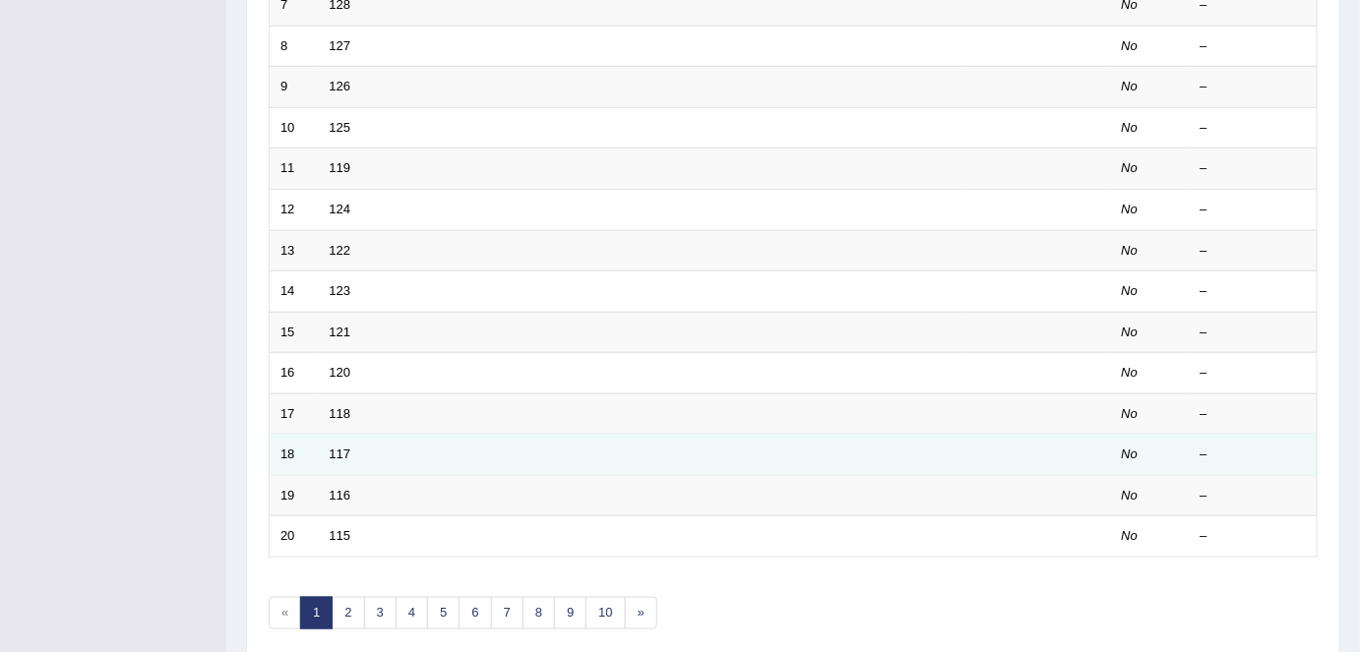
scroll to position [642, 0]
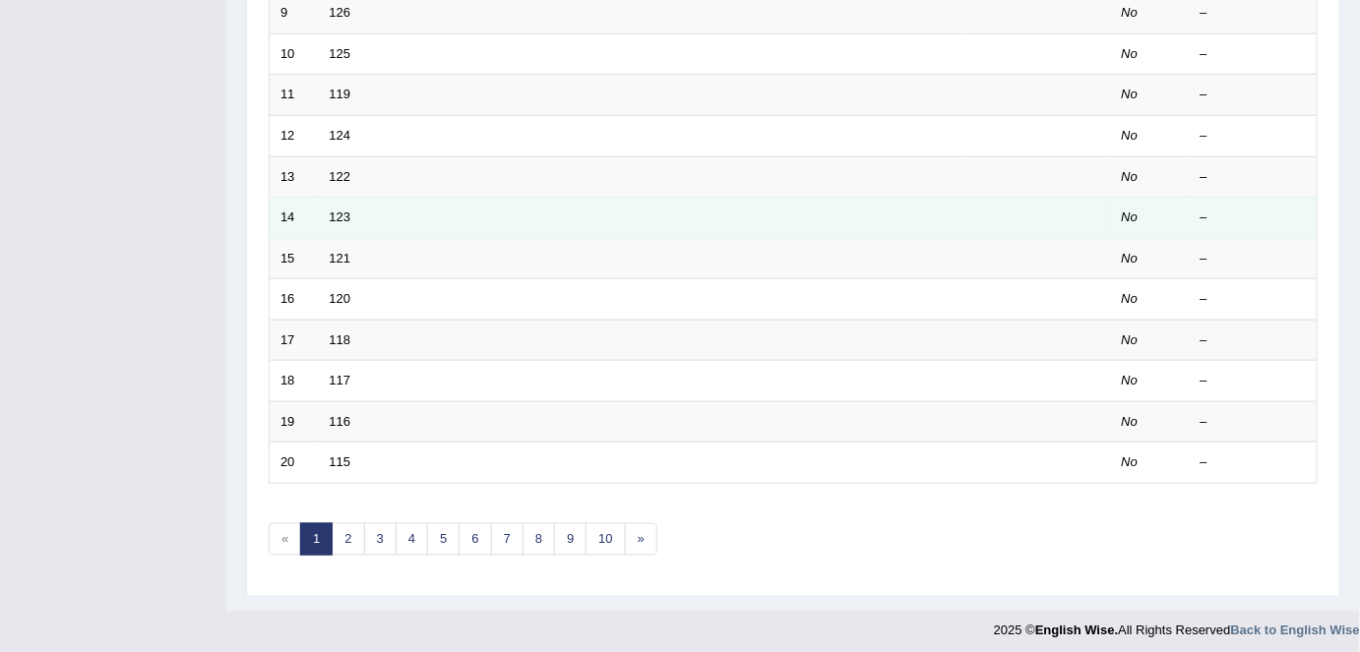
click at [352, 212] on td "123" at bounding box center [641, 218] width 645 height 41
click at [343, 210] on link "123" at bounding box center [341, 217] width 22 height 15
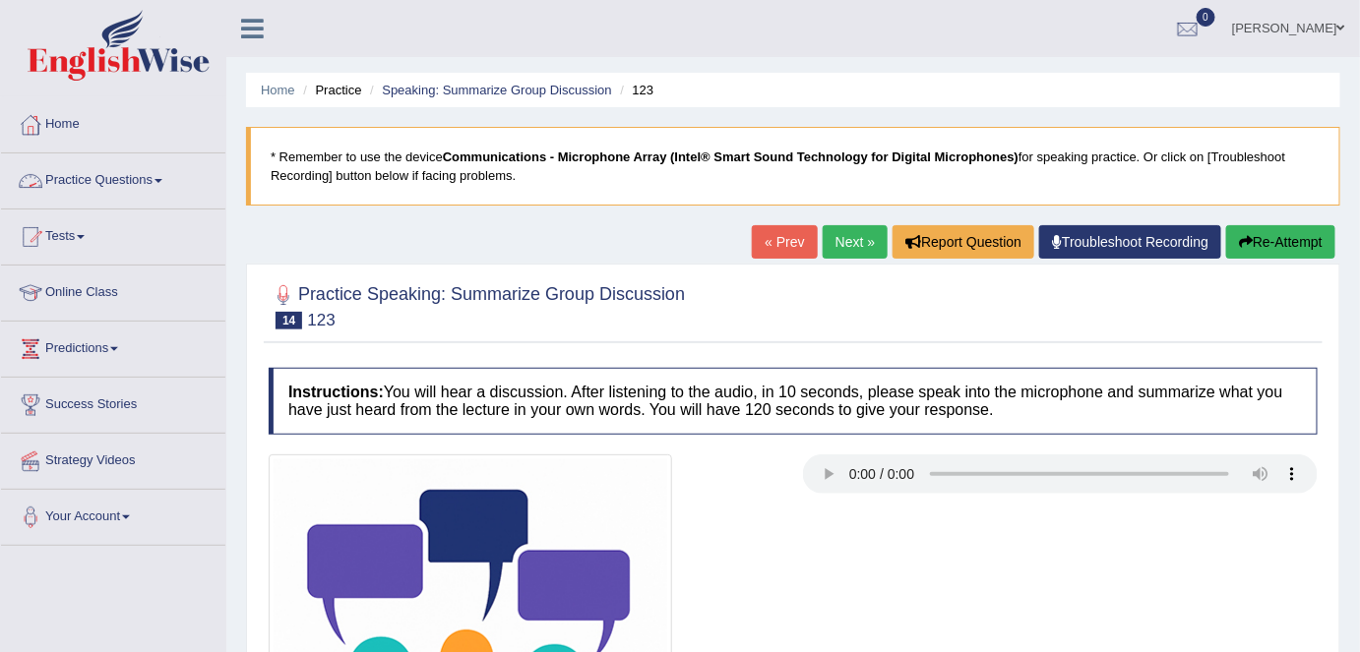
drag, startPoint x: 128, startPoint y: 177, endPoint x: 191, endPoint y: 352, distance: 186.1
click at [128, 177] on link "Practice Questions" at bounding box center [113, 178] width 224 height 49
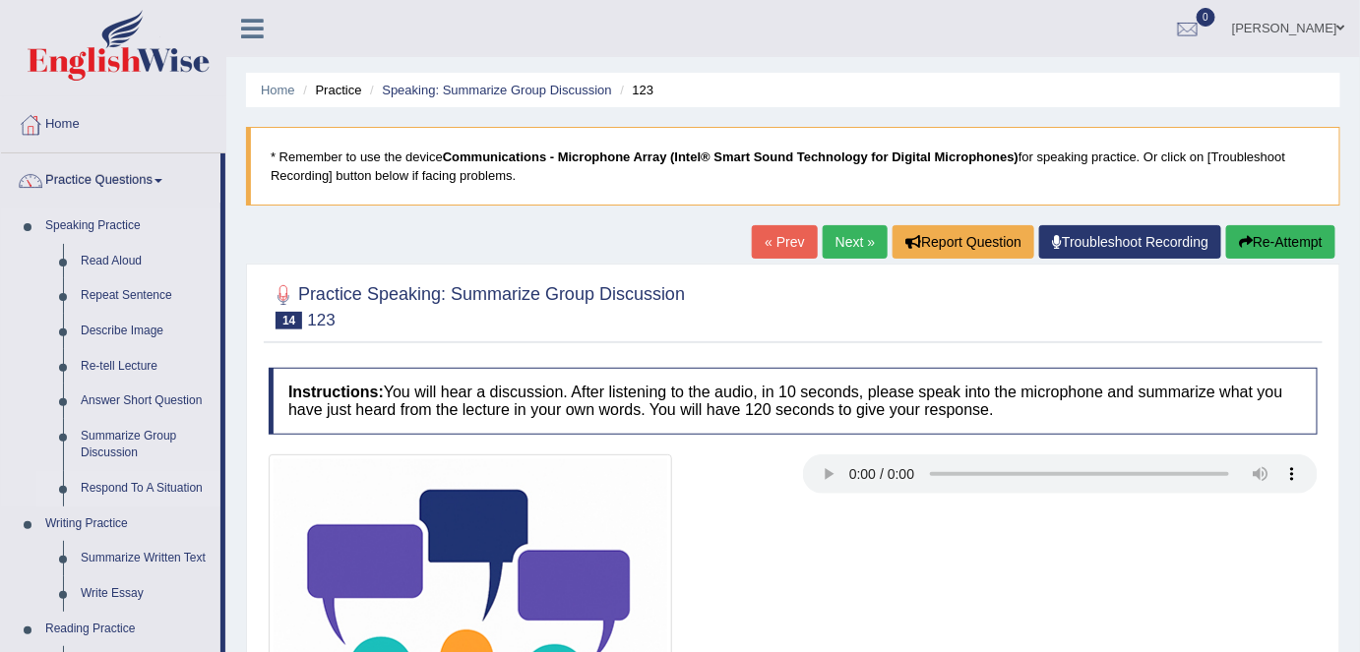
click at [154, 494] on link "Respond To A Situation" at bounding box center [146, 488] width 149 height 35
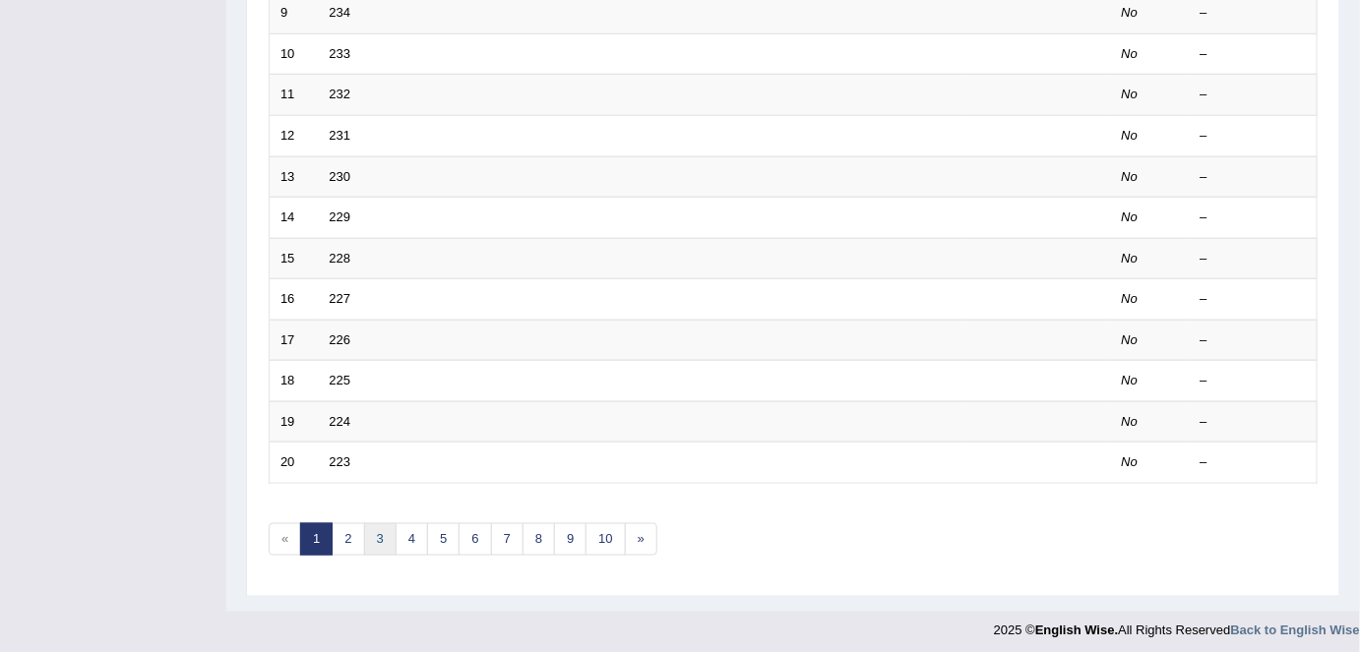
click at [377, 535] on link "3" at bounding box center [380, 540] width 32 height 32
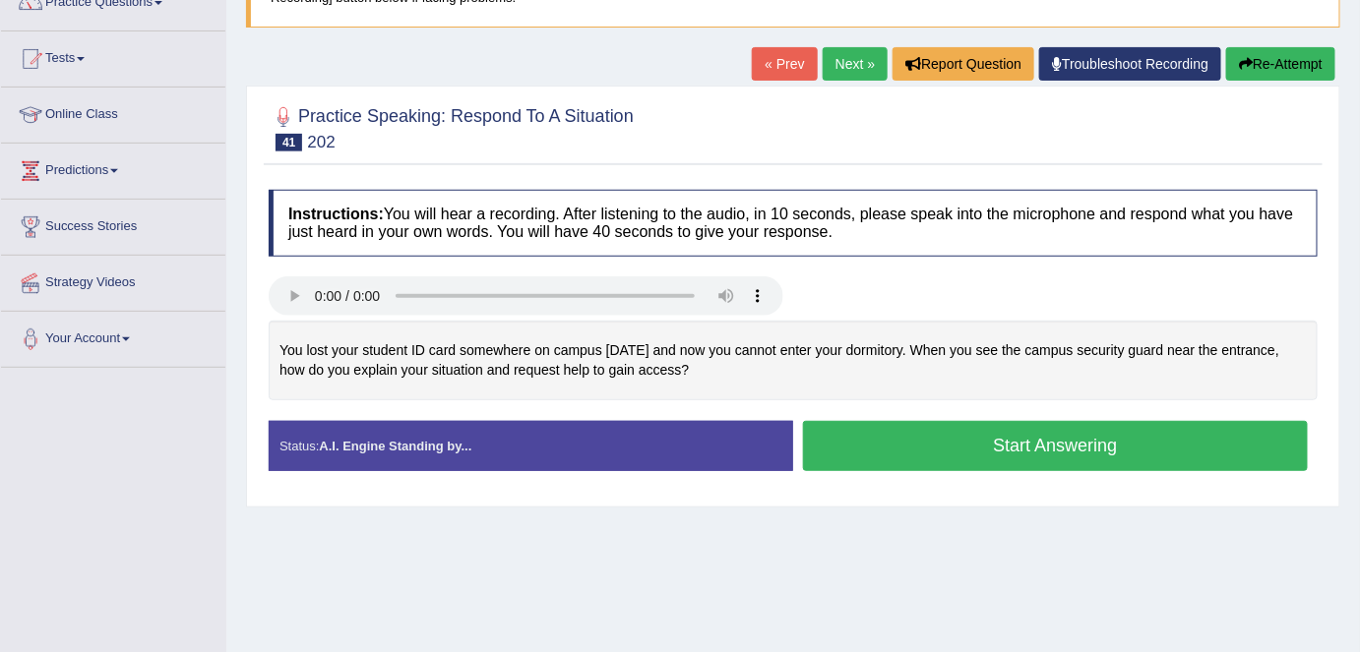
drag, startPoint x: 862, startPoint y: 64, endPoint x: 895, endPoint y: 274, distance: 212.1
click at [862, 64] on link "Next »" at bounding box center [855, 63] width 65 height 33
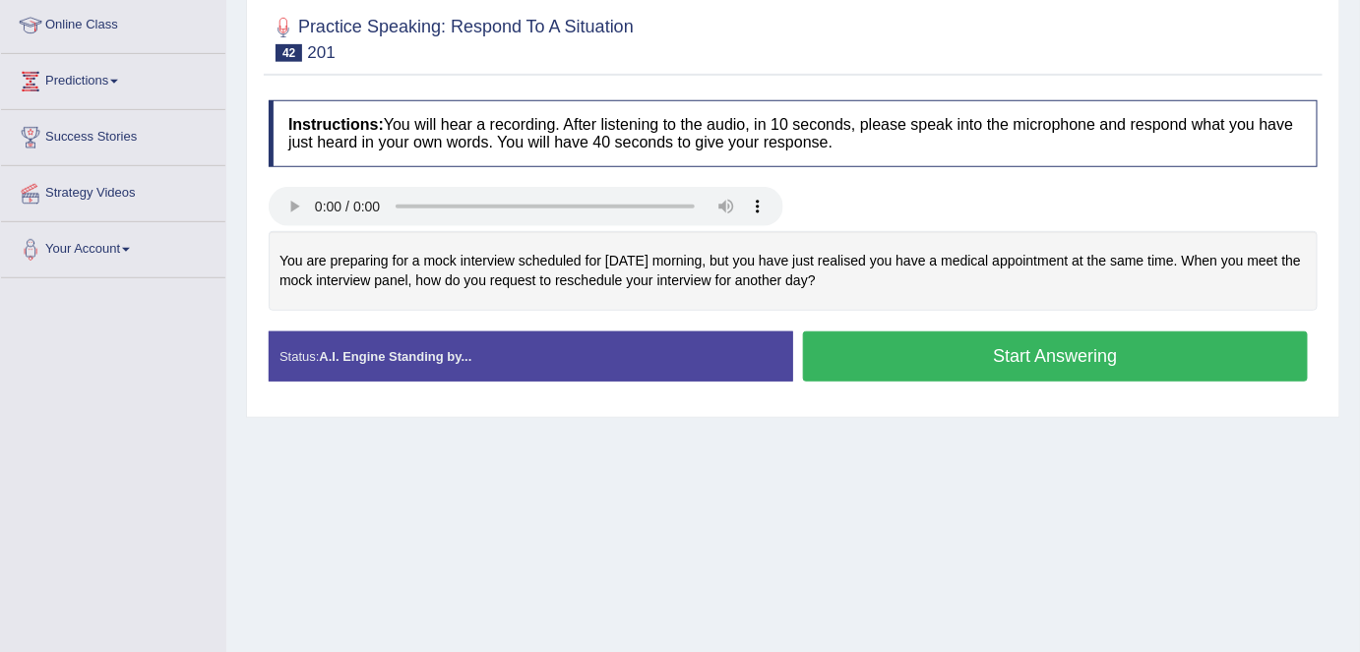
scroll to position [178, 0]
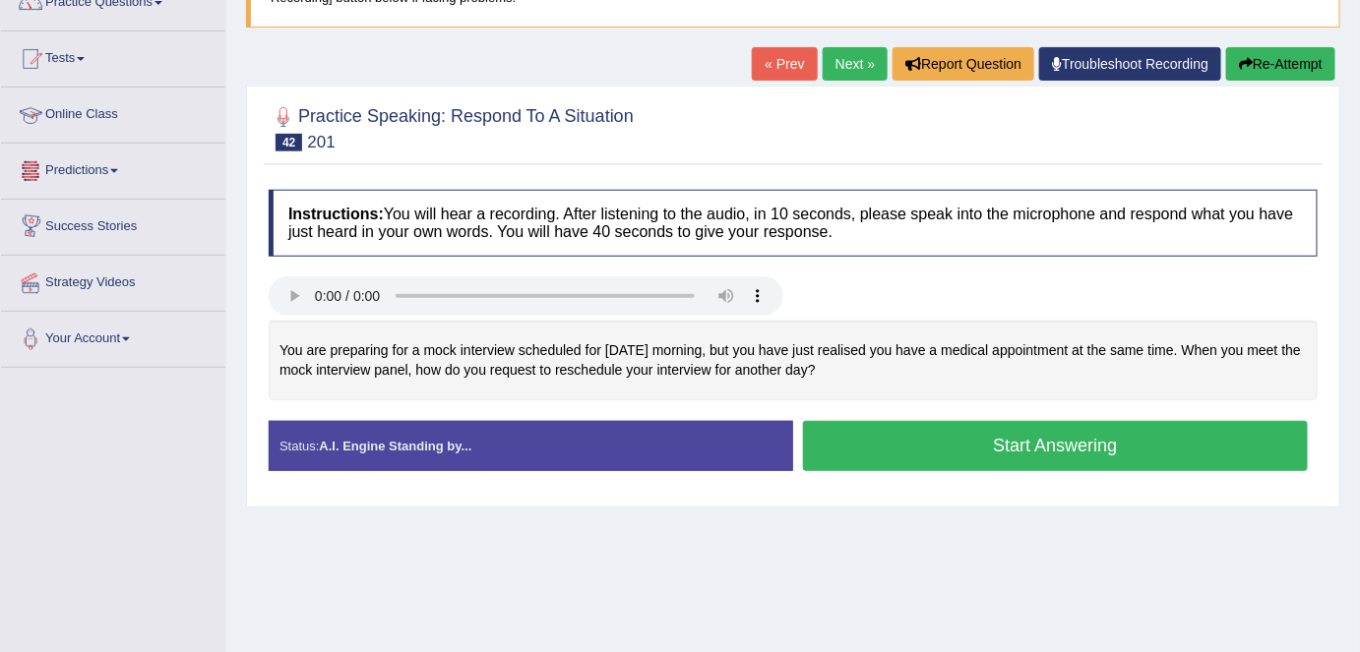
drag, startPoint x: 111, startPoint y: 107, endPoint x: 306, endPoint y: 244, distance: 238.1
click at [111, 107] on link "Online Class" at bounding box center [113, 112] width 224 height 49
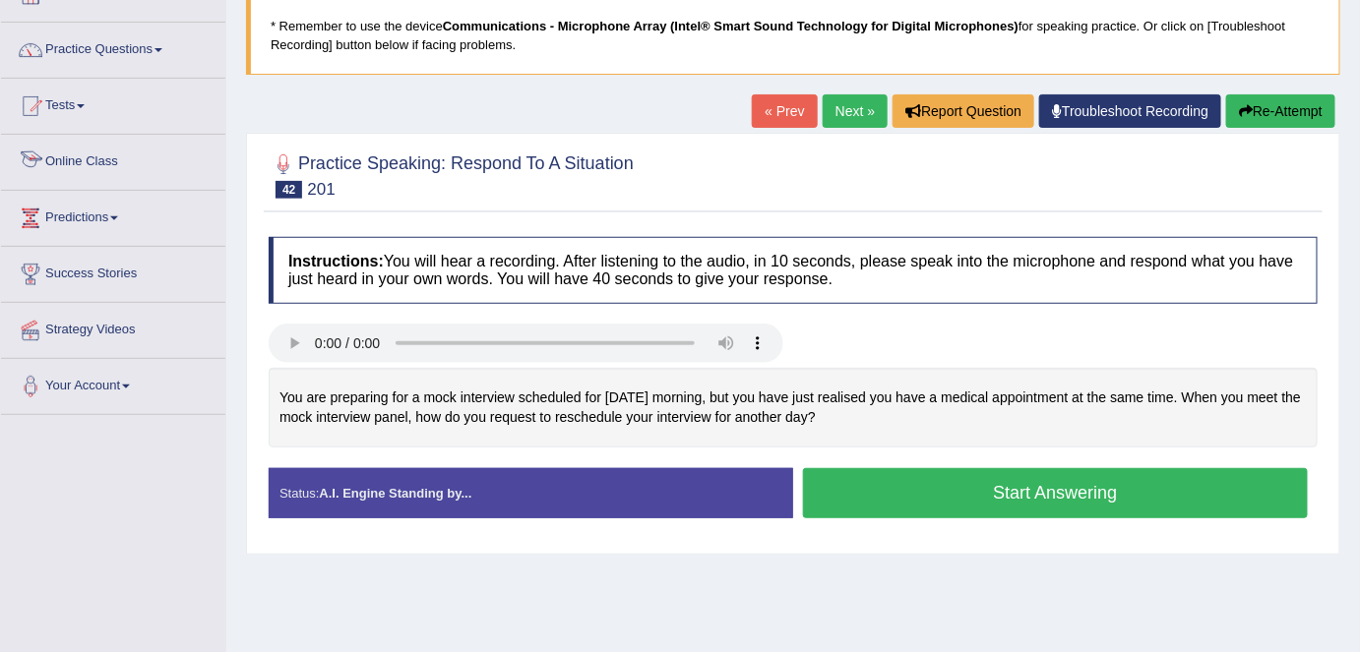
scroll to position [10, 0]
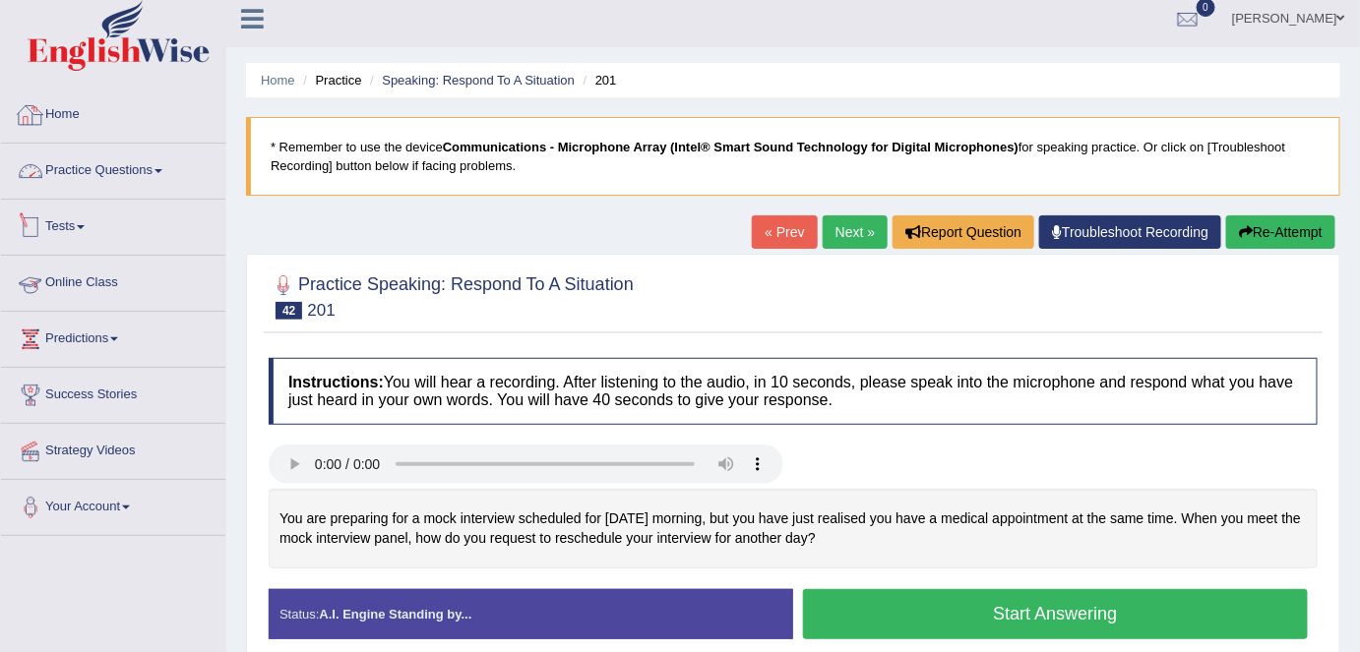
click at [126, 265] on link "Online Class" at bounding box center [113, 280] width 224 height 49
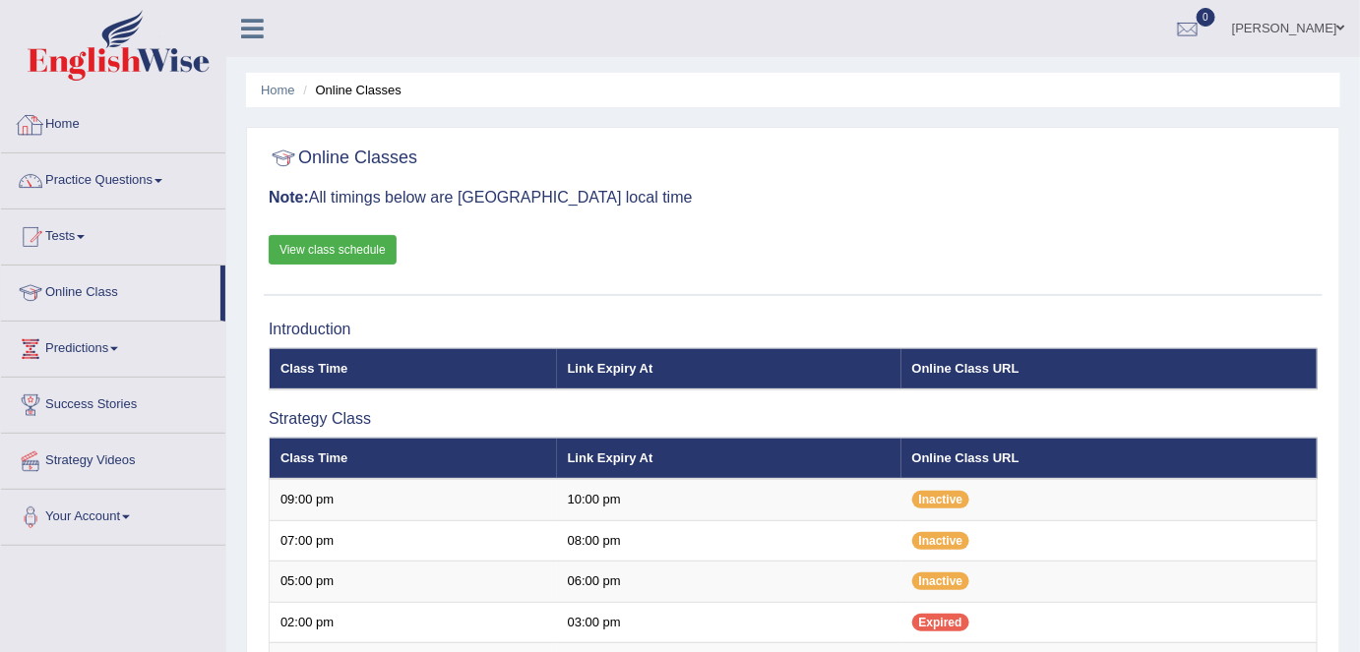
click at [94, 124] on link "Home" at bounding box center [113, 121] width 224 height 49
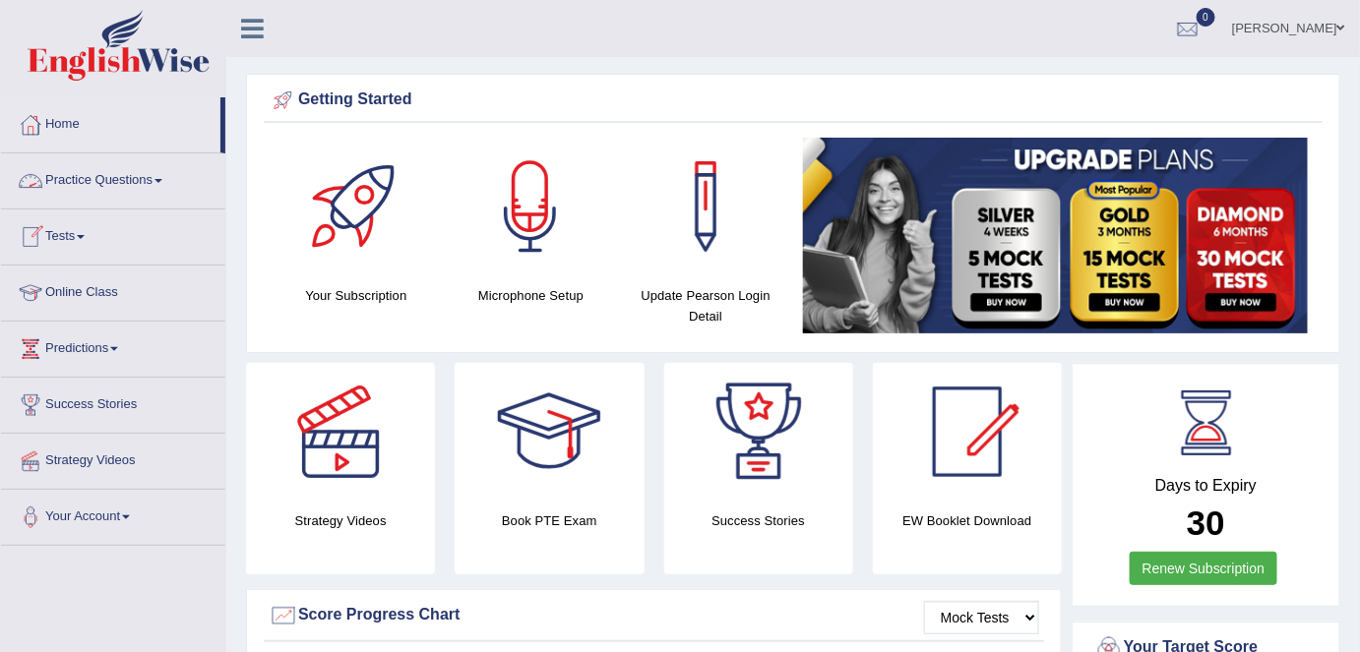
click at [154, 188] on link "Practice Questions" at bounding box center [113, 178] width 224 height 49
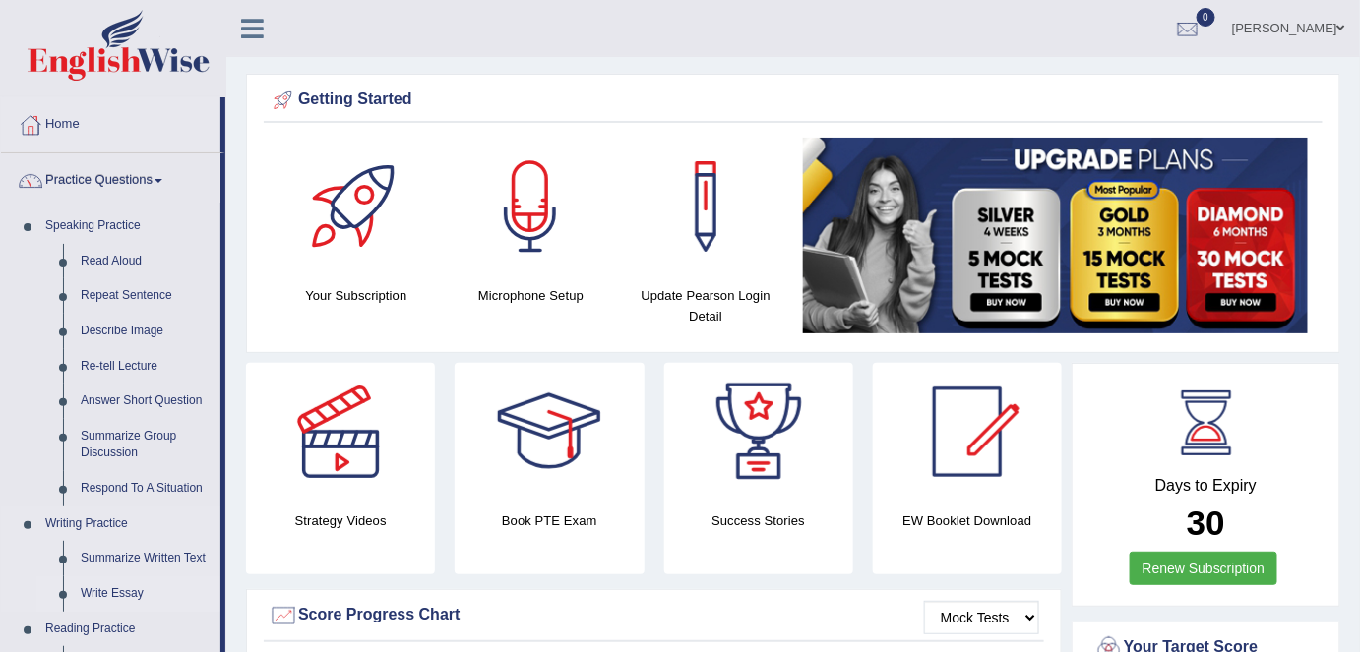
click at [131, 593] on link "Write Essay" at bounding box center [146, 594] width 149 height 35
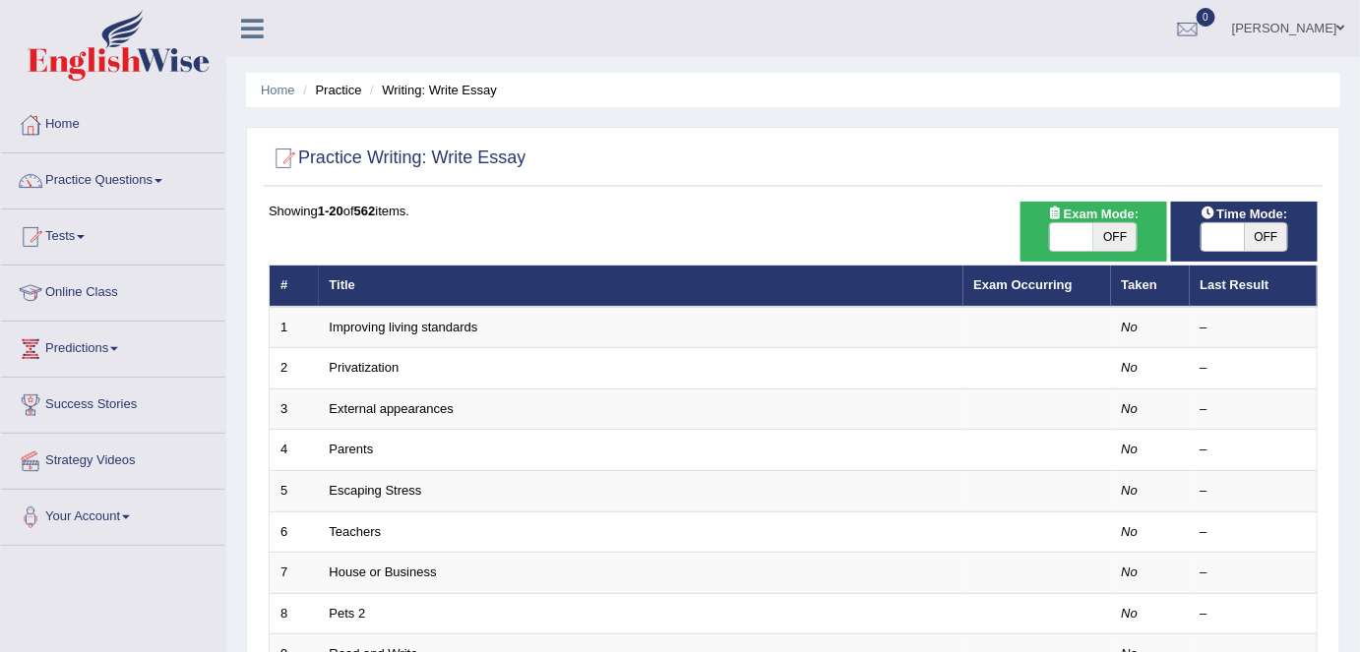
drag, startPoint x: 1117, startPoint y: 247, endPoint x: 1099, endPoint y: 247, distance: 17.7
click at [1117, 247] on span "OFF" at bounding box center [1114, 237] width 43 height 28
checkbox input "true"
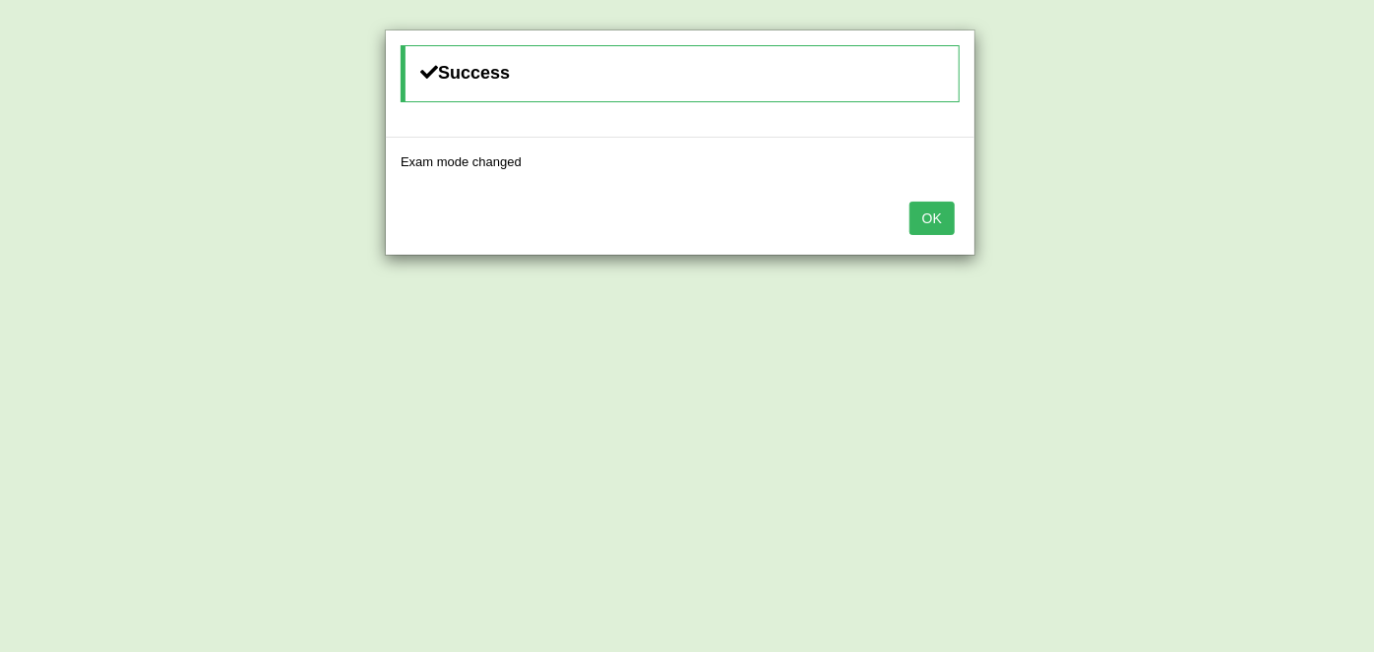
click at [919, 213] on button "OK" at bounding box center [931, 218] width 45 height 33
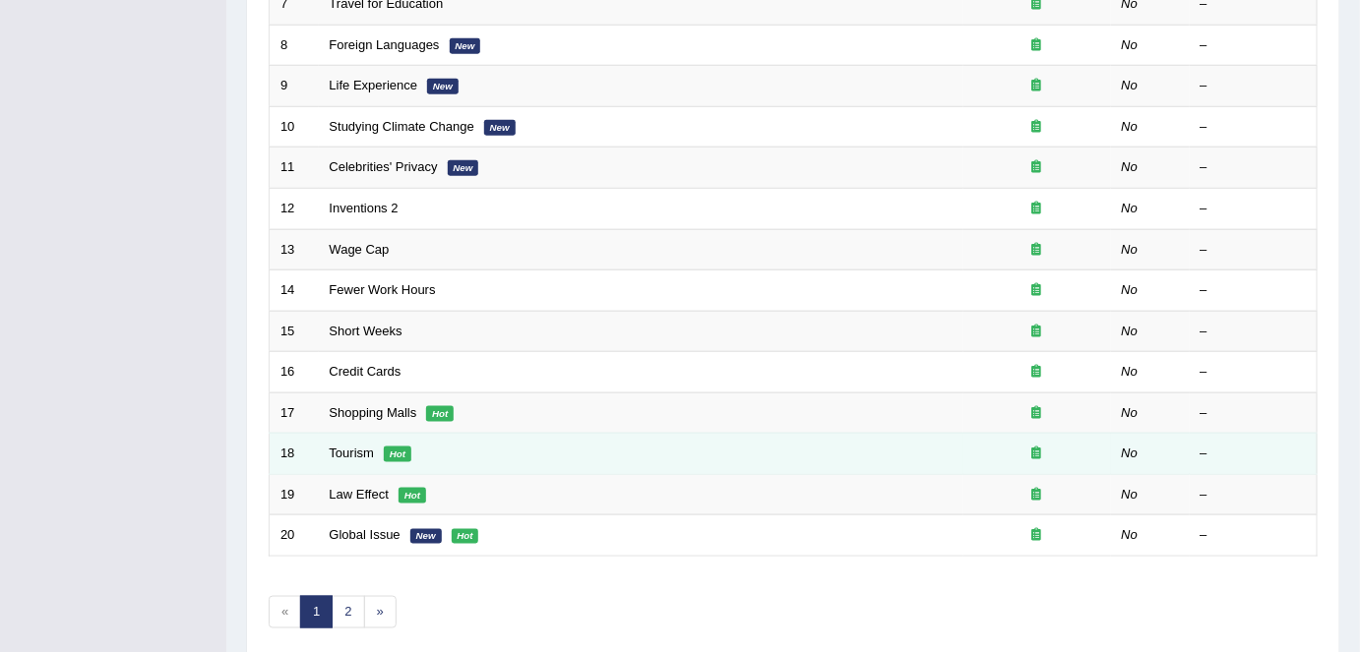
scroll to position [642, 0]
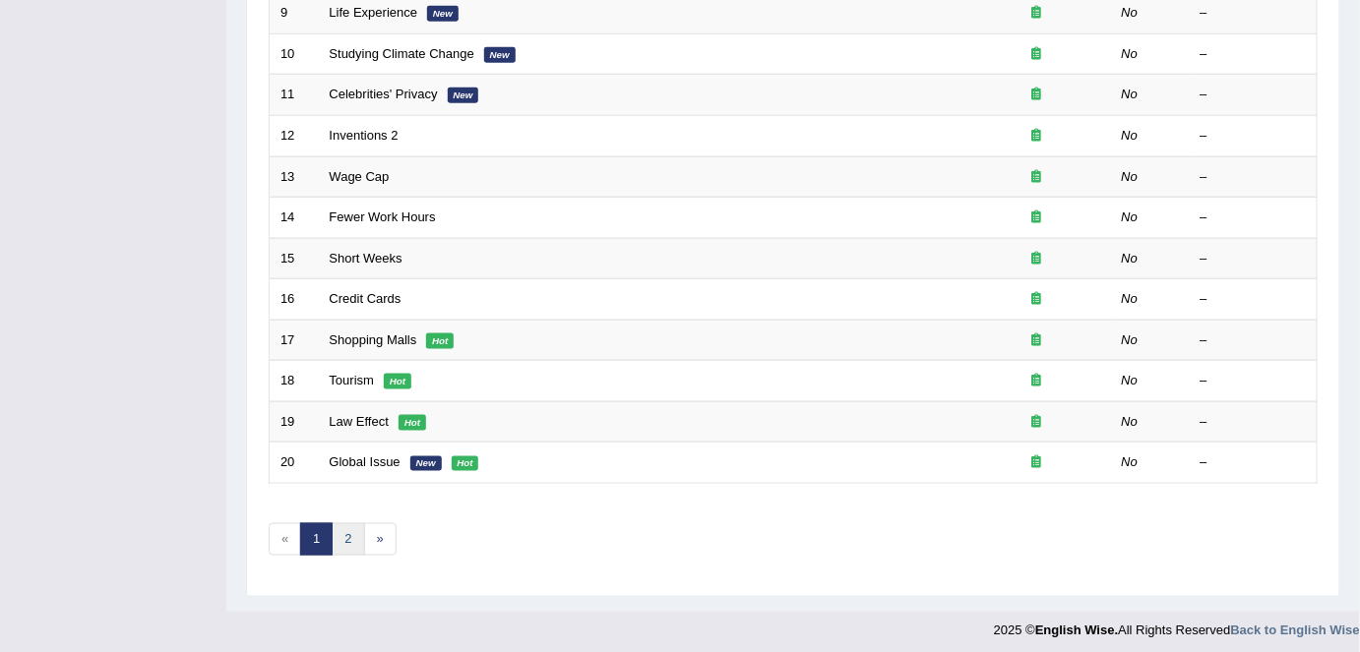
click at [352, 525] on link "2" at bounding box center [348, 540] width 32 height 32
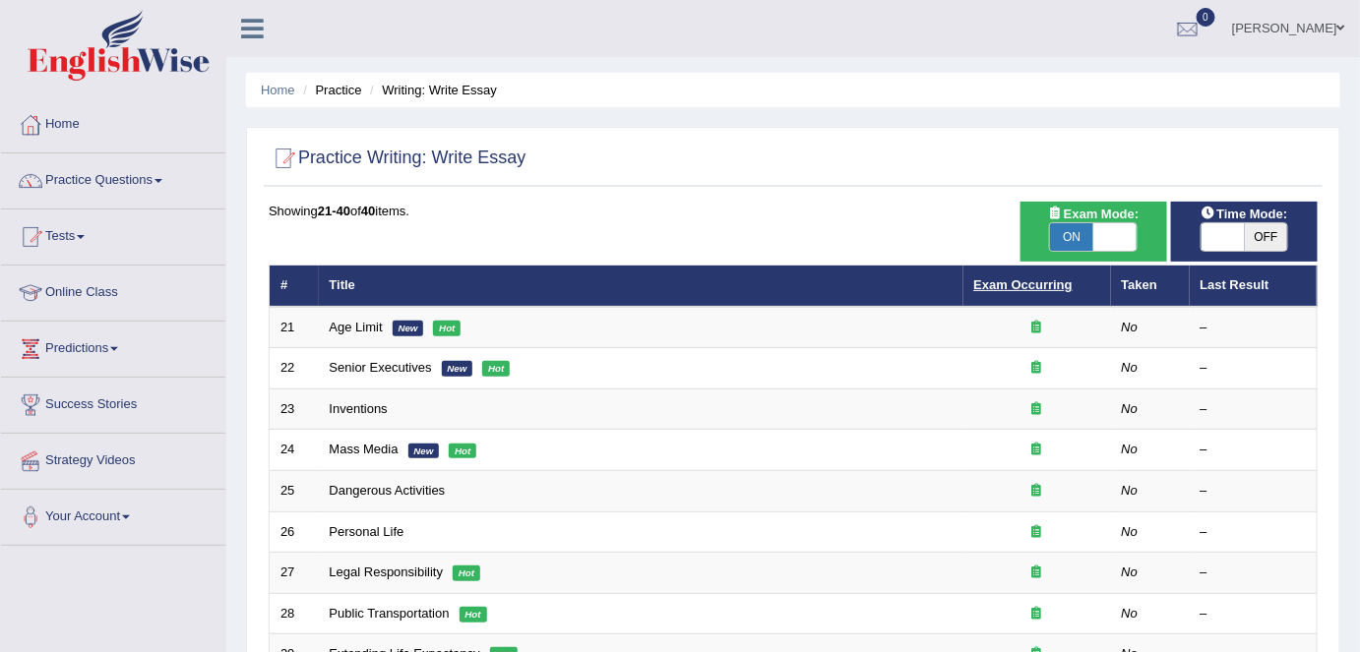
click at [992, 278] on link "Exam Occurring" at bounding box center [1023, 285] width 98 height 15
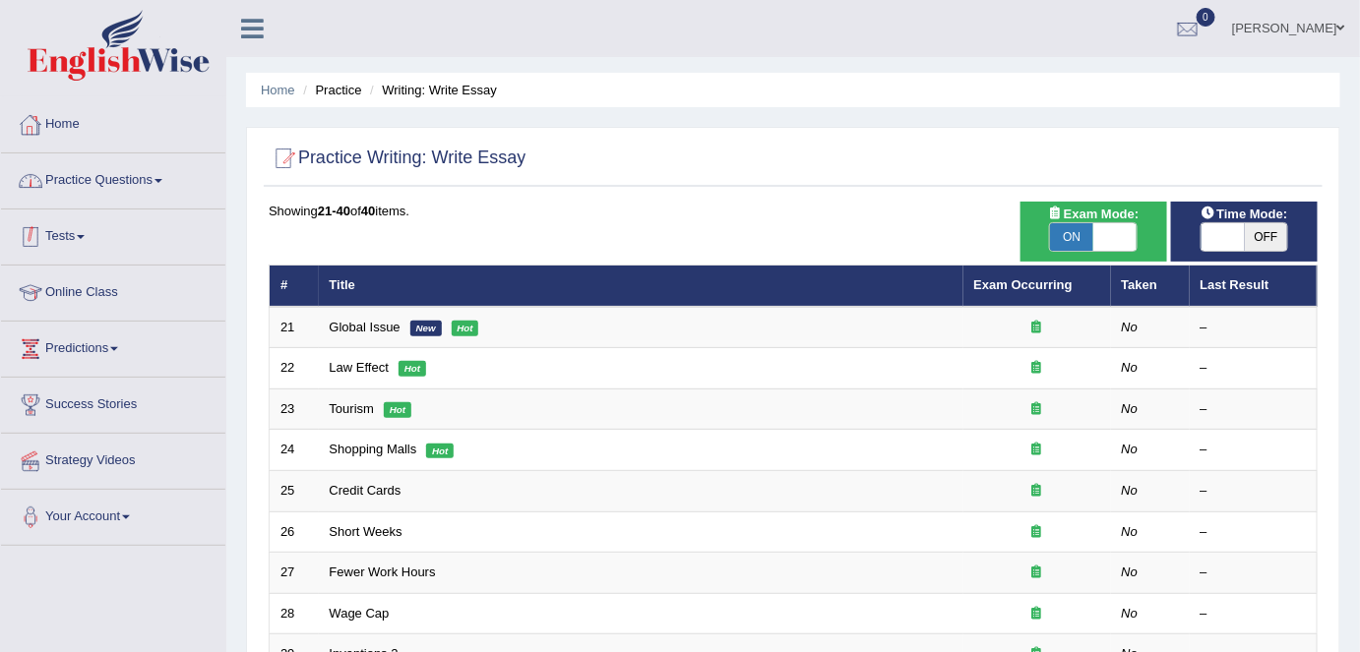
click at [64, 112] on link "Home" at bounding box center [113, 121] width 224 height 49
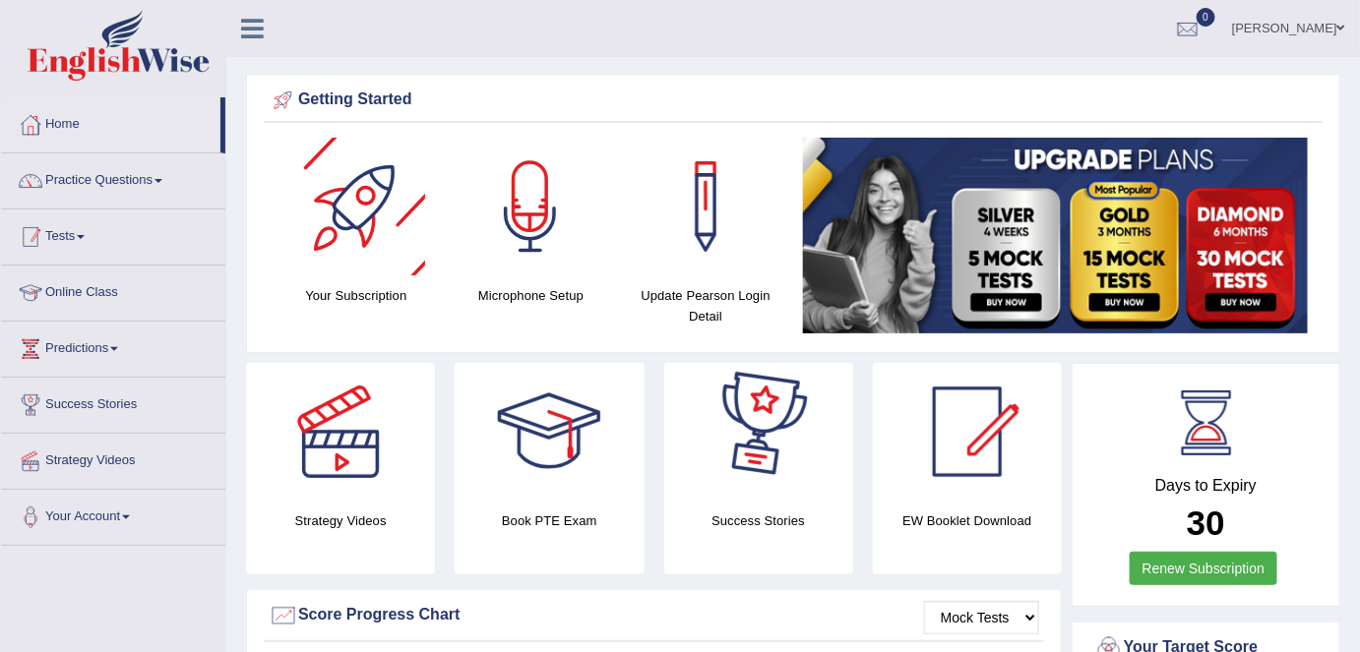
click at [157, 179] on link "Practice Questions" at bounding box center [113, 178] width 224 height 49
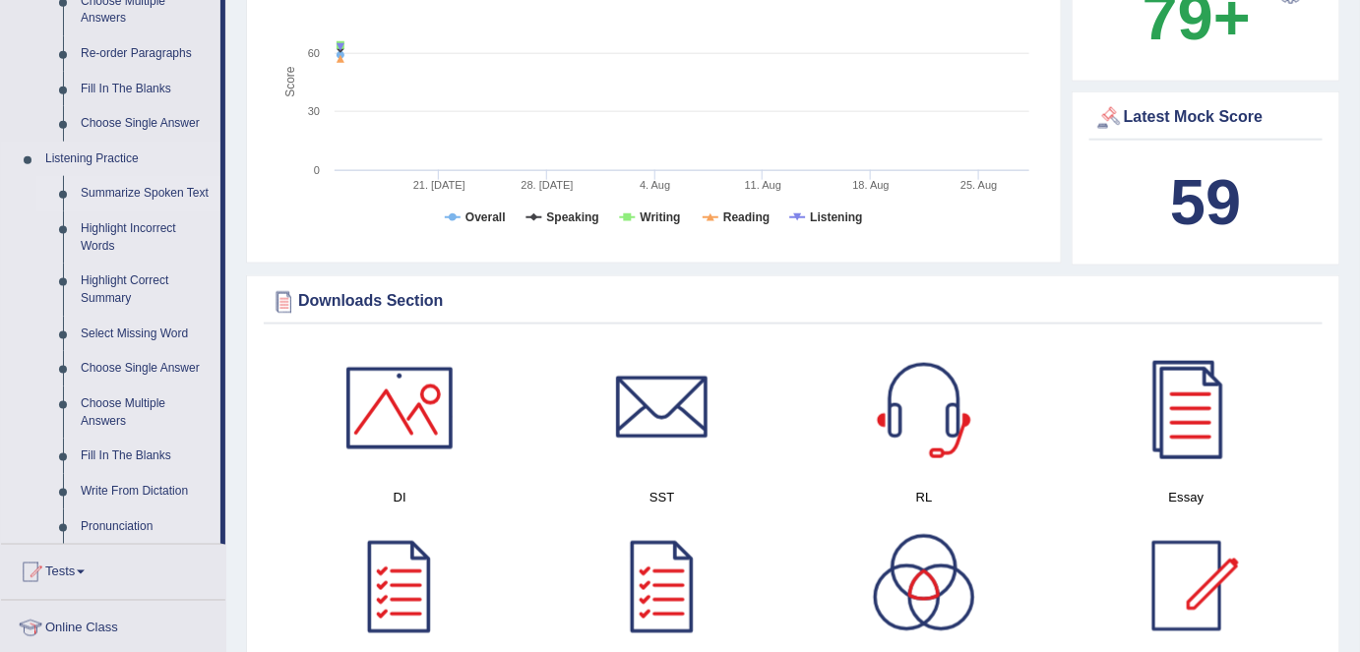
click at [123, 190] on link "Summarize Spoken Text" at bounding box center [146, 193] width 149 height 35
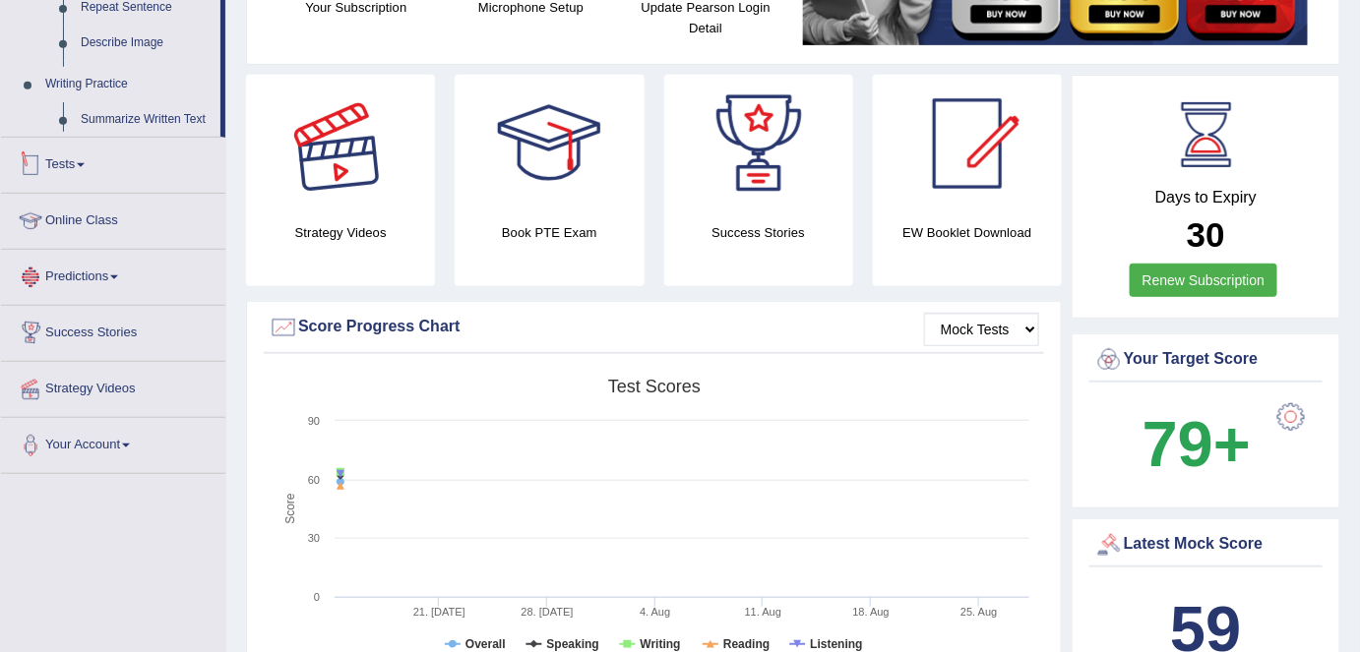
scroll to position [506, 0]
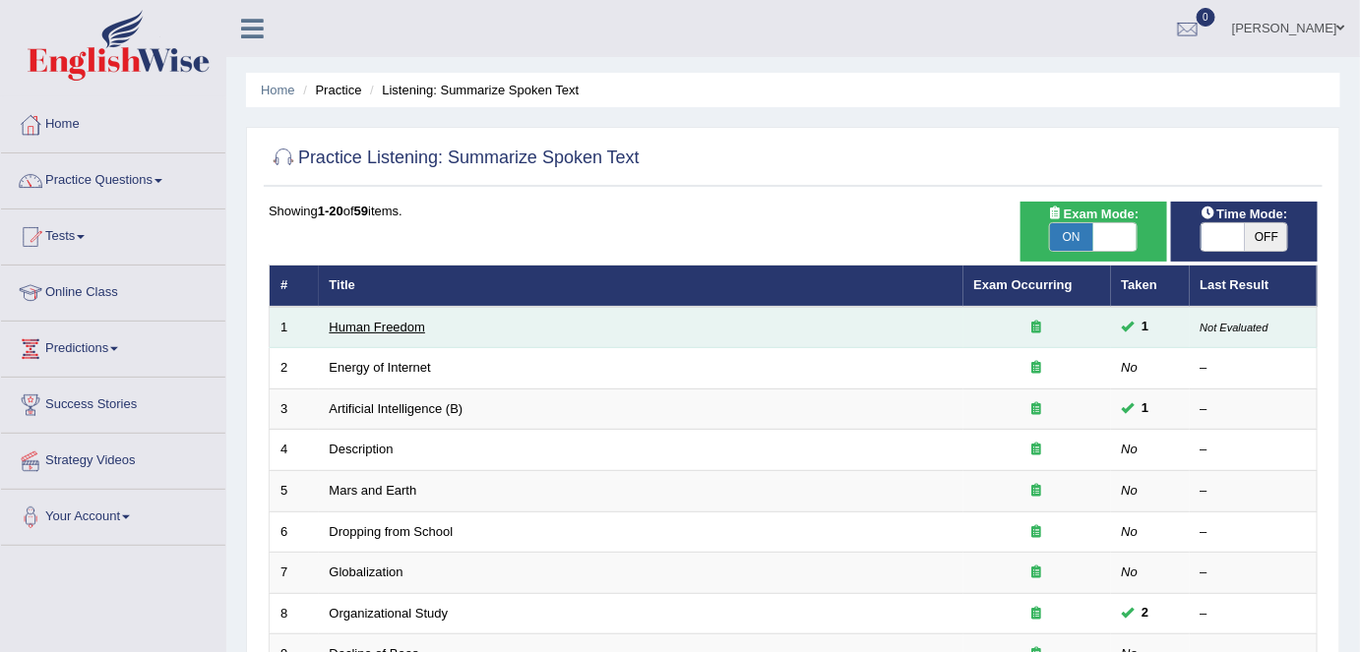
click at [391, 323] on link "Human Freedom" at bounding box center [378, 327] width 96 height 15
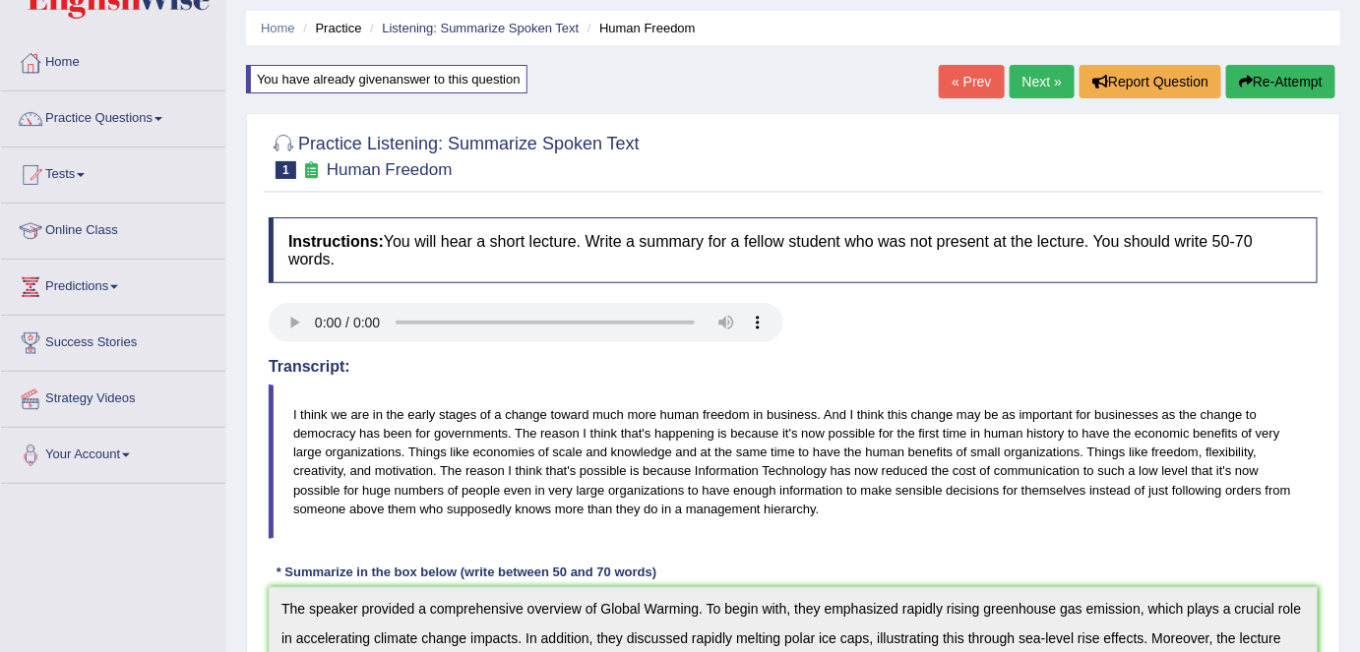
scroll to position [89, 0]
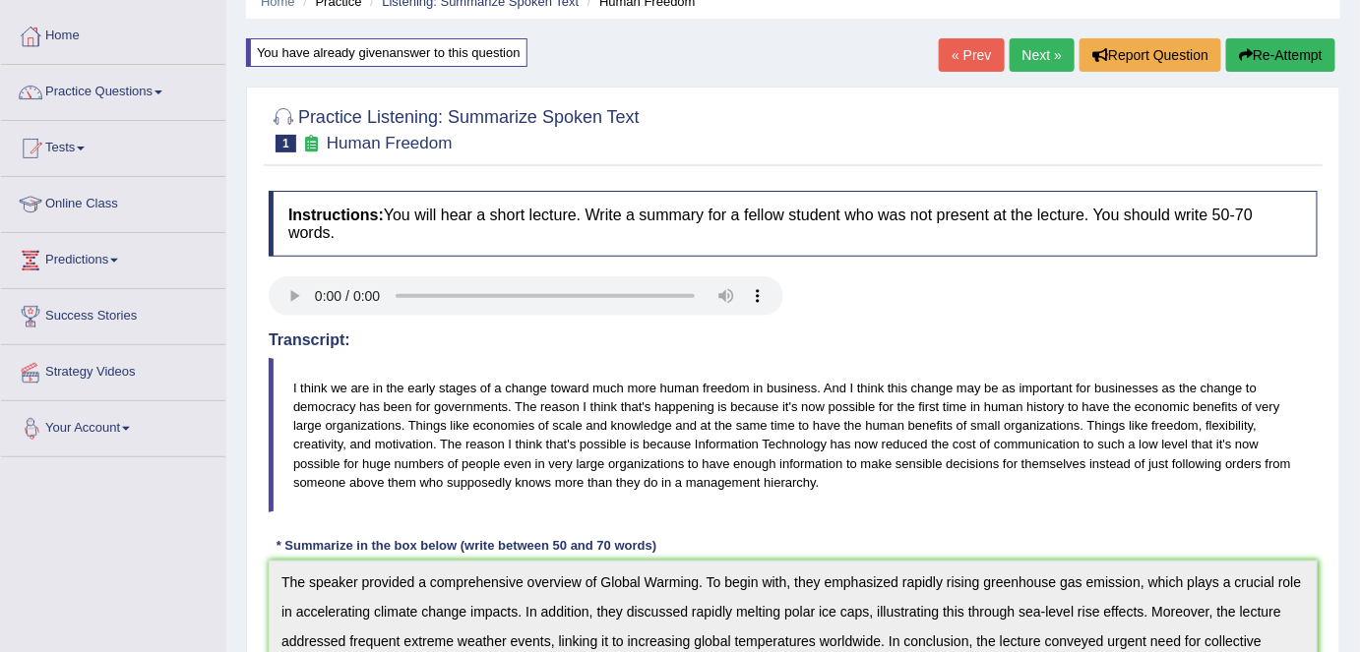
drag, startPoint x: 325, startPoint y: 399, endPoint x: 307, endPoint y: 388, distance: 20.8
click at [321, 394] on blockquote "I think we are in the early stages of a change toward much more human freedom i…" at bounding box center [793, 435] width 1049 height 154
drag, startPoint x: 288, startPoint y: 372, endPoint x: 1018, endPoint y: 304, distance: 732.4
click at [973, 358] on blockquote "I think we are in the early stages of a change toward much more human freedom i…" at bounding box center [793, 435] width 1049 height 154
